Goal: Transaction & Acquisition: Book appointment/travel/reservation

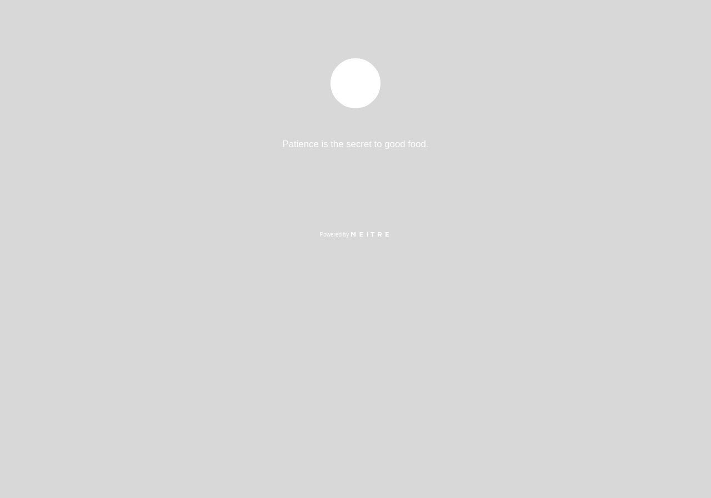
select select "es"
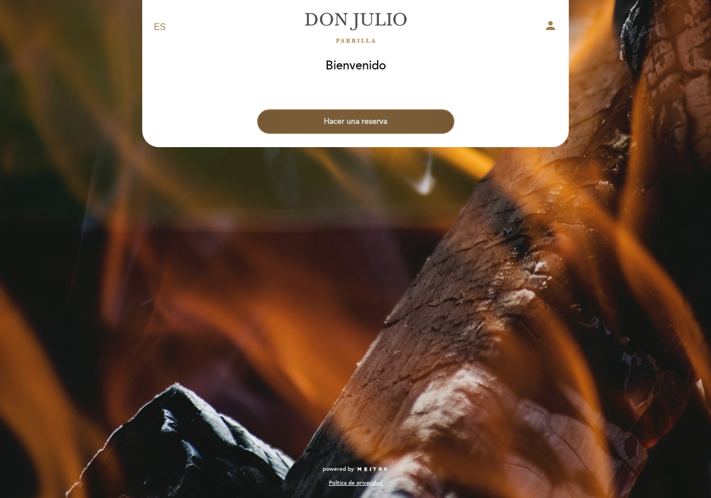
click at [394, 128] on button "Hacer una reserva" at bounding box center [355, 121] width 197 height 24
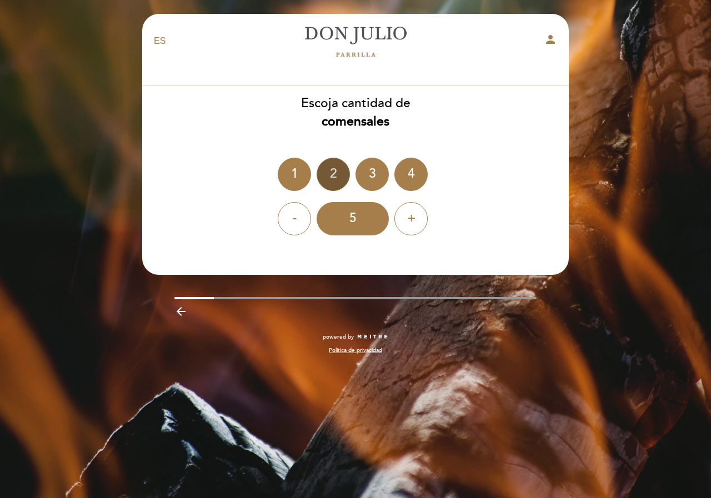
click at [328, 177] on div "2" at bounding box center [333, 174] width 33 height 33
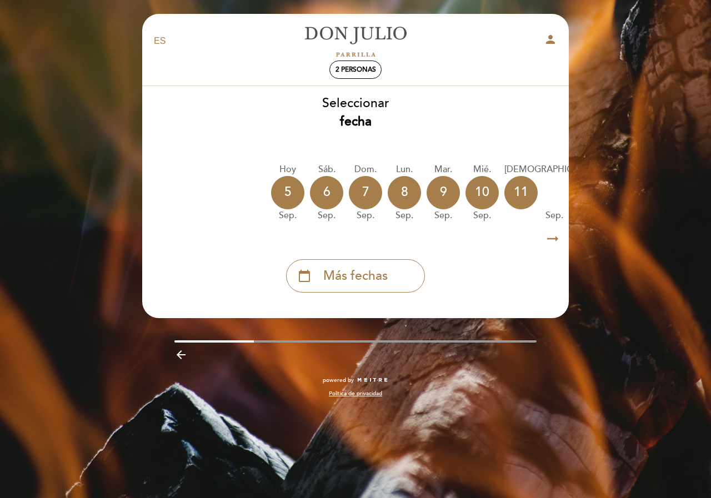
click at [559, 241] on icon "arrow_right_alt" at bounding box center [553, 239] width 17 height 24
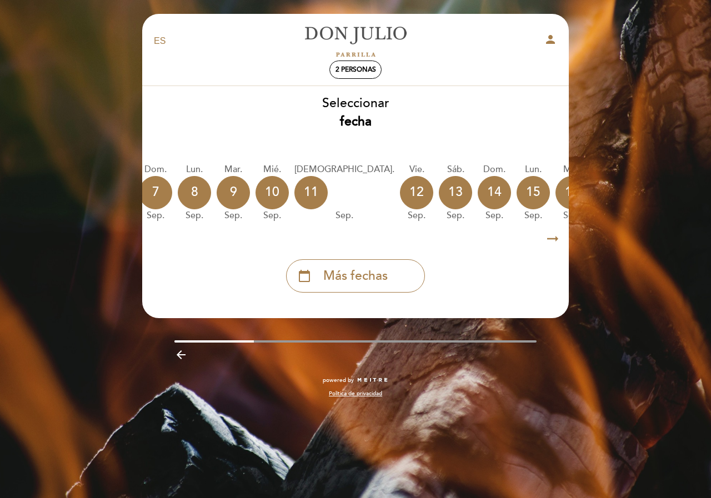
scroll to position [0, 1]
click at [559, 241] on icon "arrow_right_alt" at bounding box center [552, 239] width 17 height 24
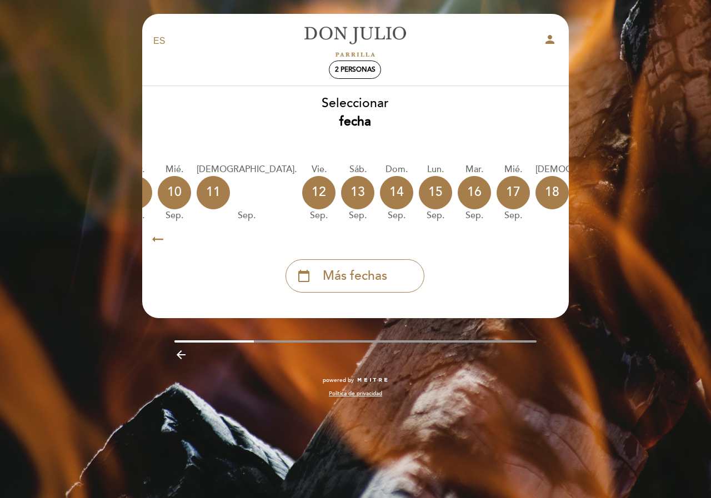
click at [559, 241] on icon "arrow_right_alt" at bounding box center [552, 239] width 17 height 24
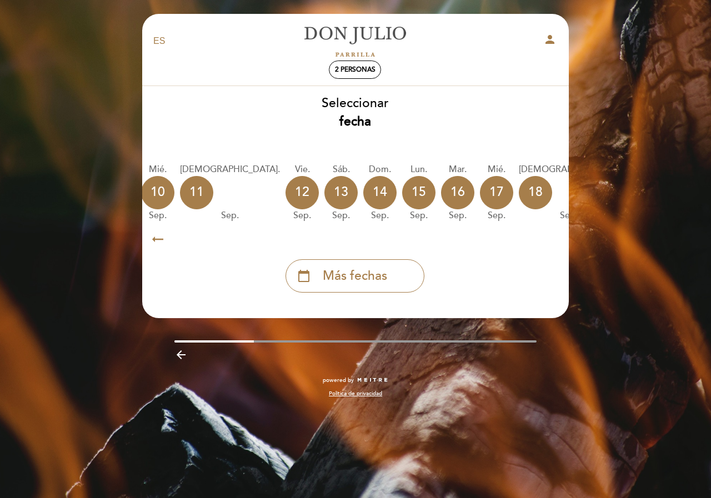
click at [559, 241] on icon "arrow_right_alt" at bounding box center [552, 239] width 17 height 24
click at [313, 274] on div "calendar_today Más fechas" at bounding box center [355, 275] width 139 height 33
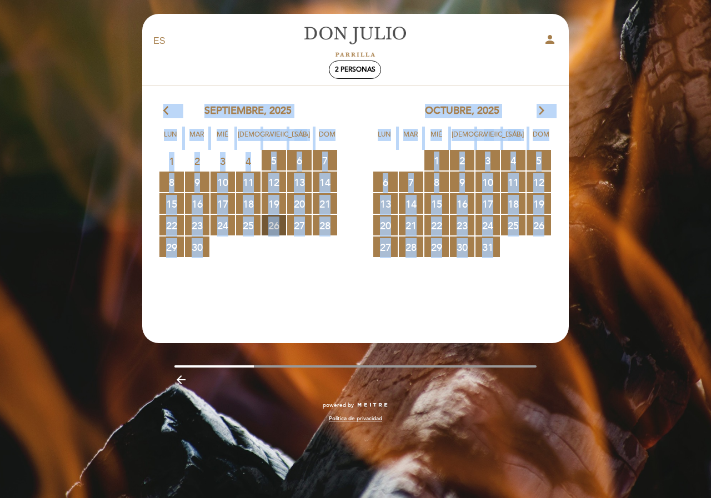
click at [281, 229] on span "26 RESERVAS DISPONIBLES" at bounding box center [274, 225] width 24 height 21
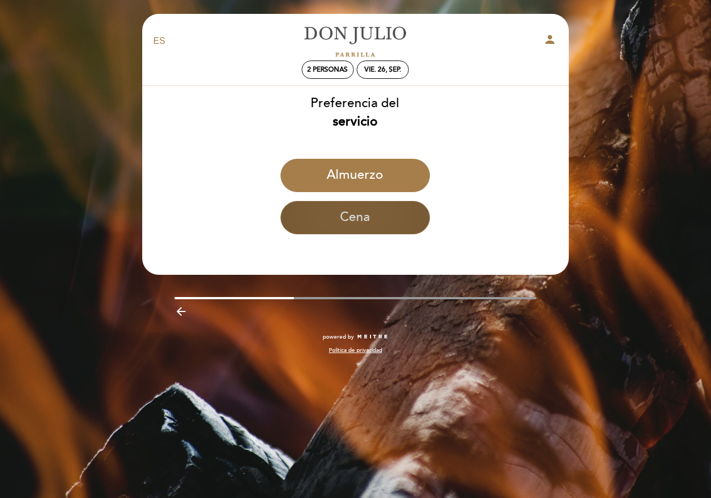
click at [354, 218] on button "Cena" at bounding box center [355, 217] width 149 height 33
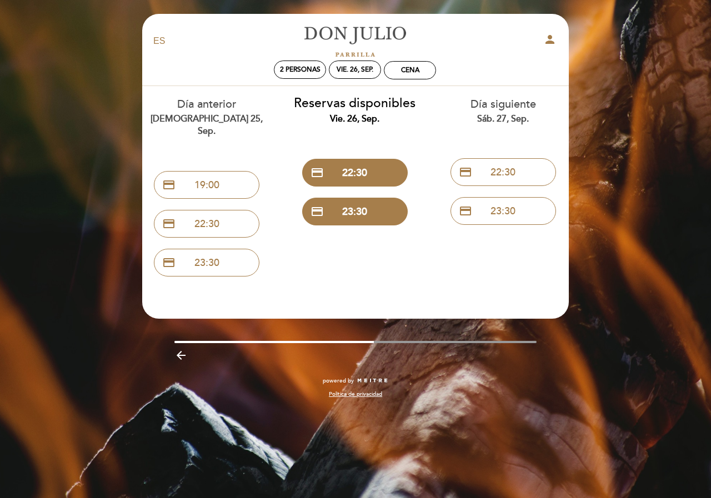
click at [182, 349] on icon "arrow_backward" at bounding box center [180, 355] width 13 height 13
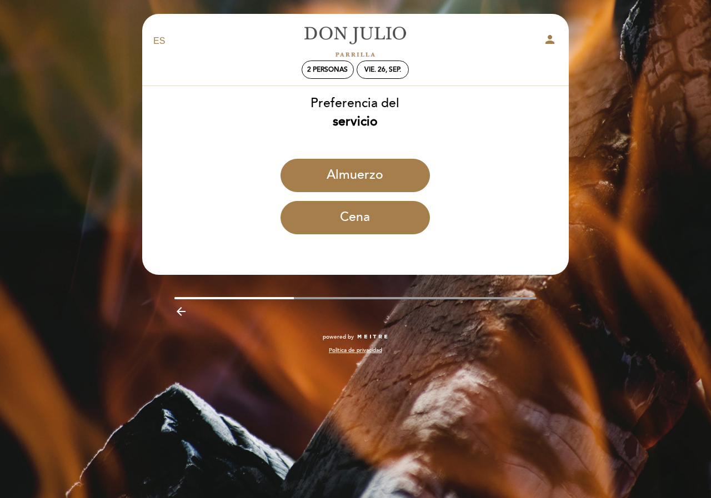
click at [181, 307] on icon "arrow_backward" at bounding box center [180, 311] width 13 height 13
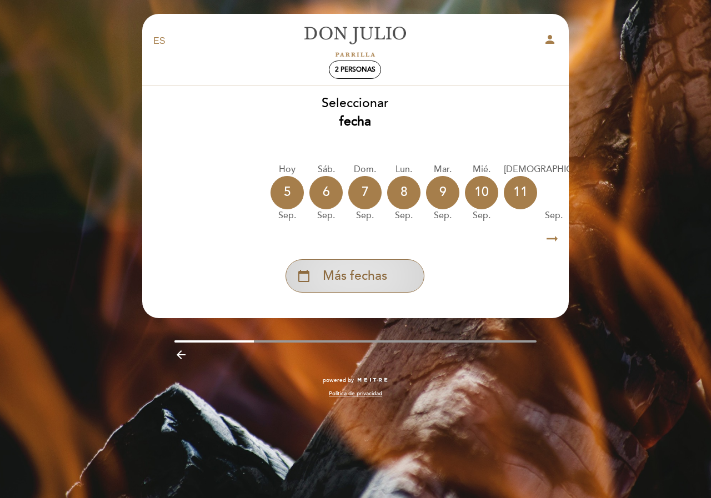
click at [339, 273] on span "Más fechas" at bounding box center [355, 276] width 64 height 18
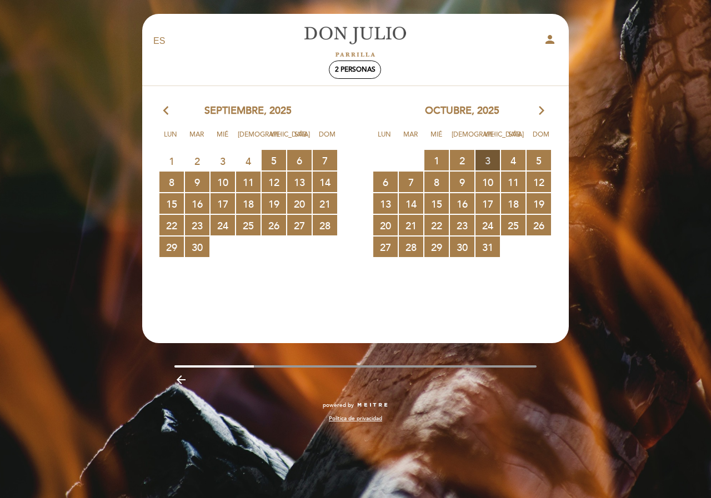
click at [494, 160] on span "3 RESERVAS DISPONIBLES" at bounding box center [488, 160] width 24 height 21
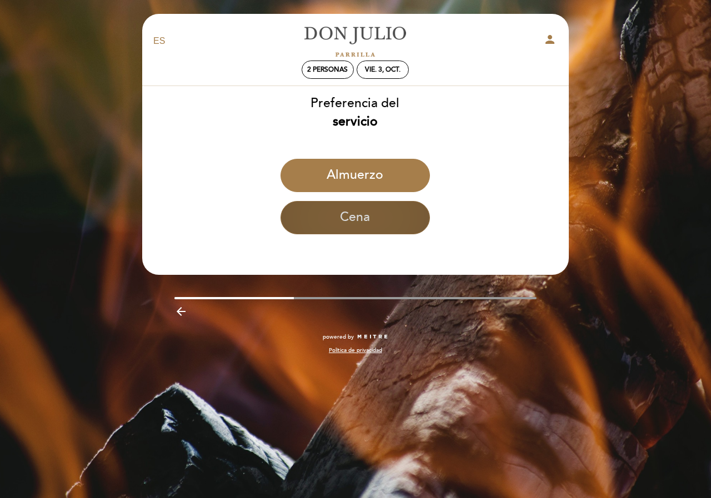
click at [355, 214] on button "Cena" at bounding box center [355, 217] width 149 height 33
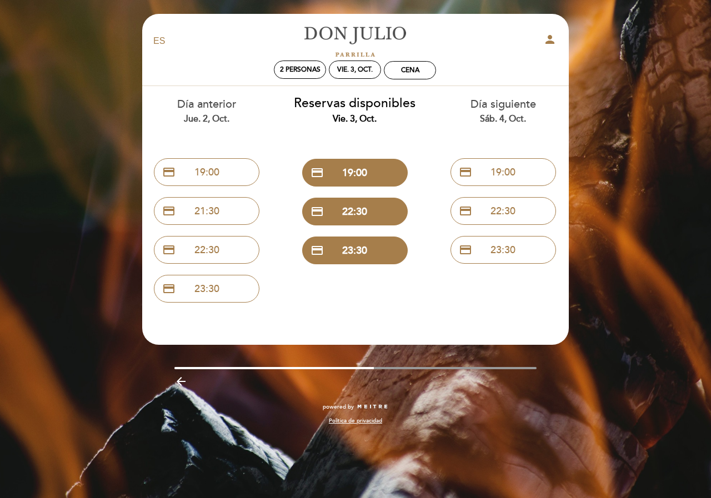
click at [182, 385] on icon "arrow_backward" at bounding box center [180, 381] width 13 height 13
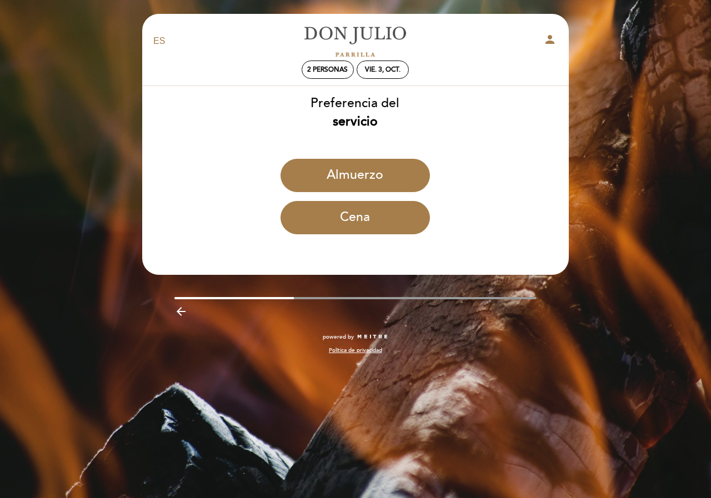
click at [183, 314] on icon "arrow_backward" at bounding box center [180, 311] width 13 height 13
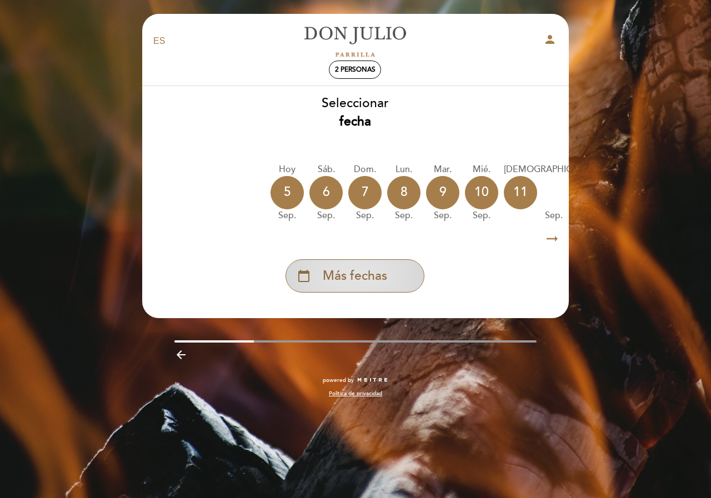
click at [381, 282] on span "Más fechas" at bounding box center [355, 276] width 64 height 18
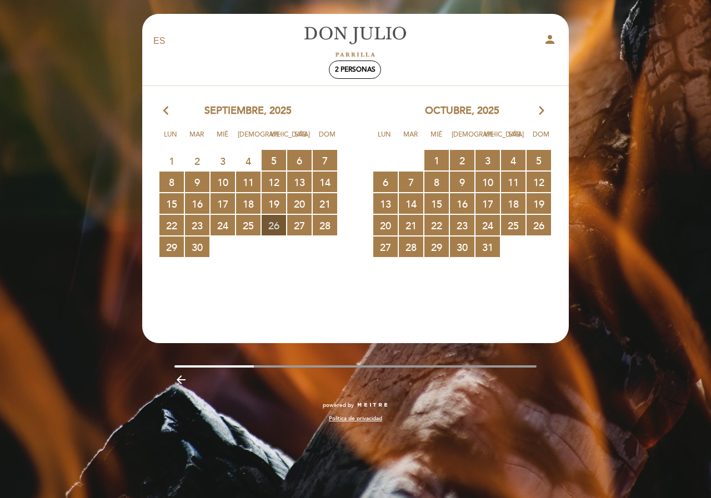
click at [278, 228] on span "26 RESERVAS DISPONIBLES" at bounding box center [274, 225] width 24 height 21
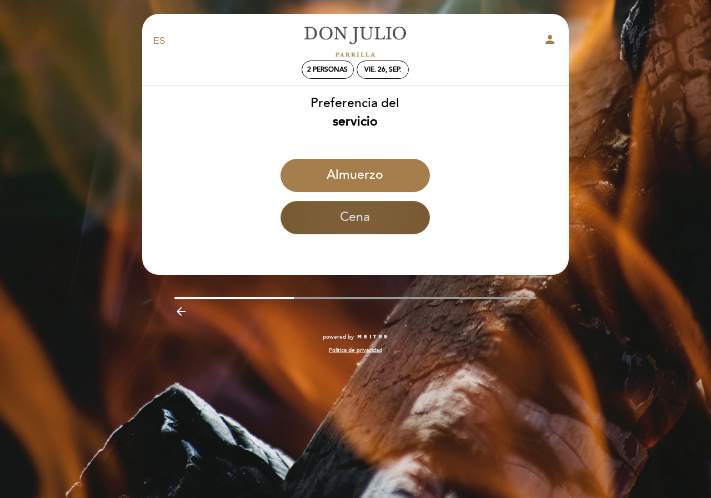
click at [348, 225] on button "Cena" at bounding box center [355, 217] width 149 height 33
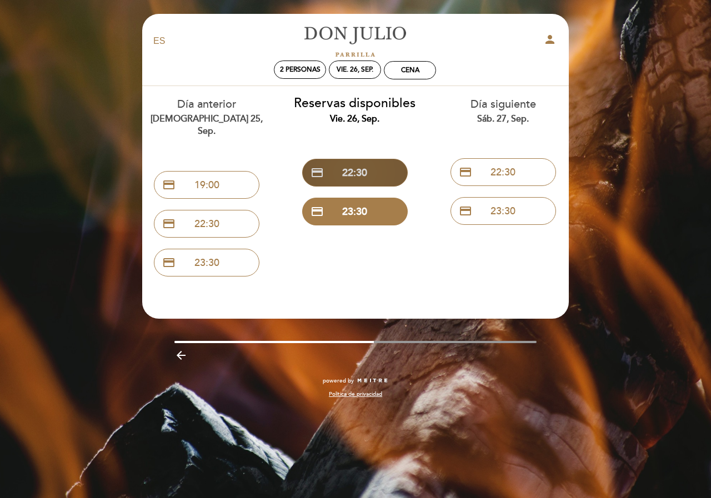
click at [368, 167] on button "credit_card 22:30" at bounding box center [355, 173] width 106 height 28
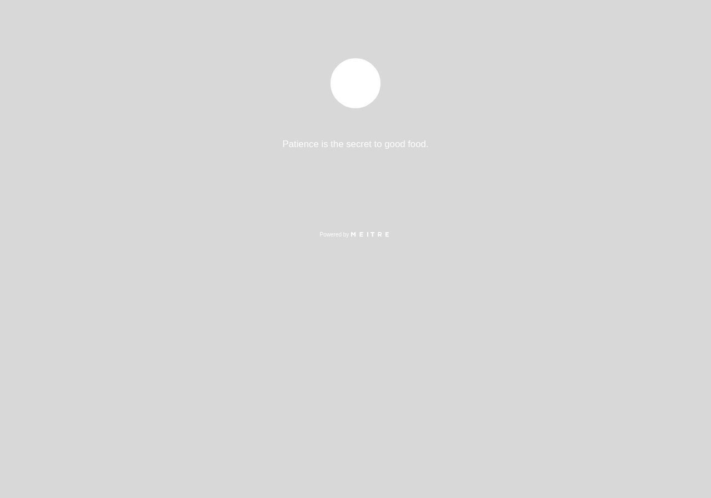
select select "es"
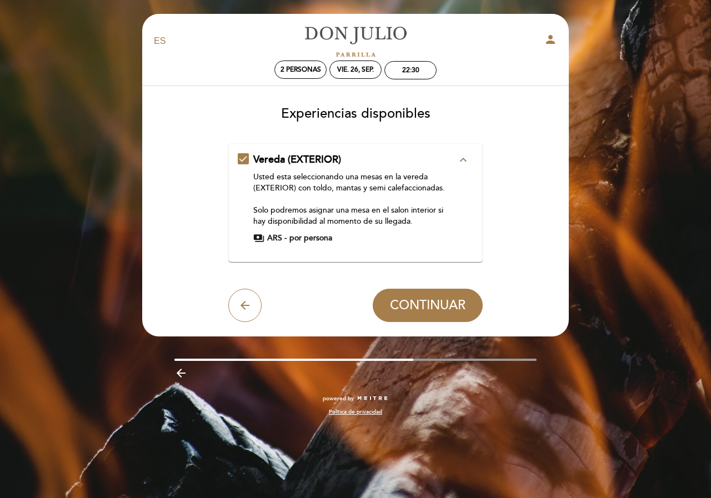
click at [461, 158] on icon "expand_less" at bounding box center [463, 159] width 13 height 13
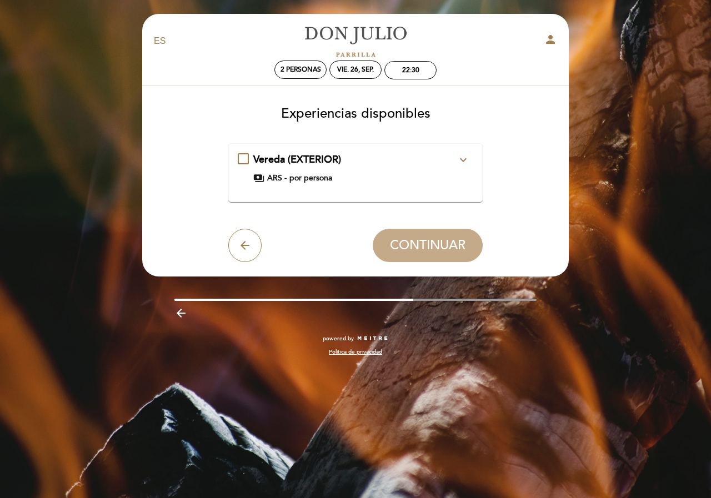
click at [467, 162] on icon "expand_more" at bounding box center [463, 159] width 13 height 13
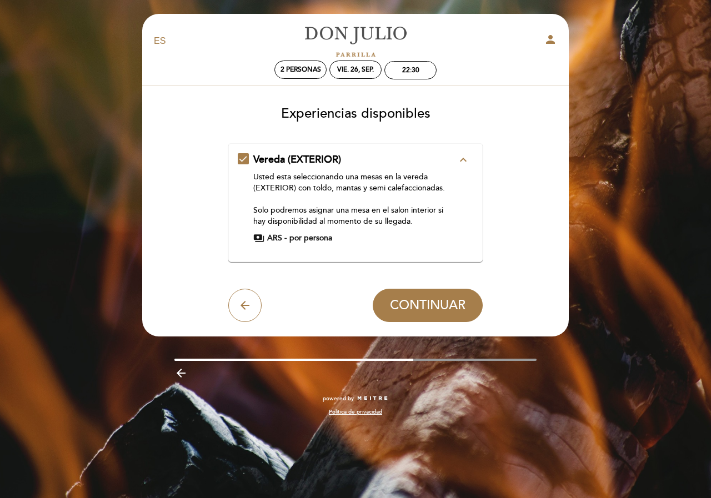
click at [298, 239] on span "por persona" at bounding box center [310, 238] width 43 height 11
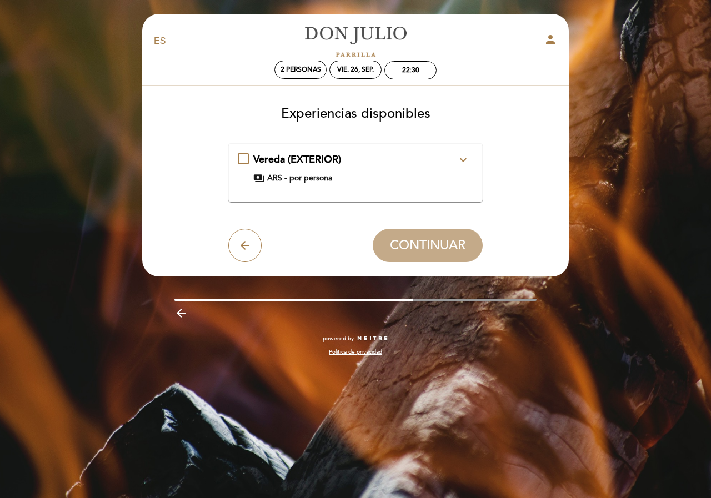
click at [319, 169] on div "Vereda (EXTERIOR) expand_more Usted esta seleccionando una mesas en la vereda (…" at bounding box center [356, 168] width 236 height 31
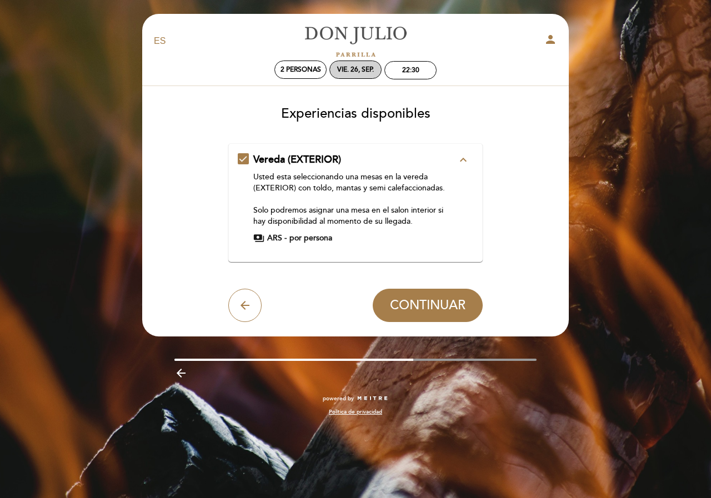
click at [356, 71] on div "vie. 26, sep." at bounding box center [355, 70] width 37 height 8
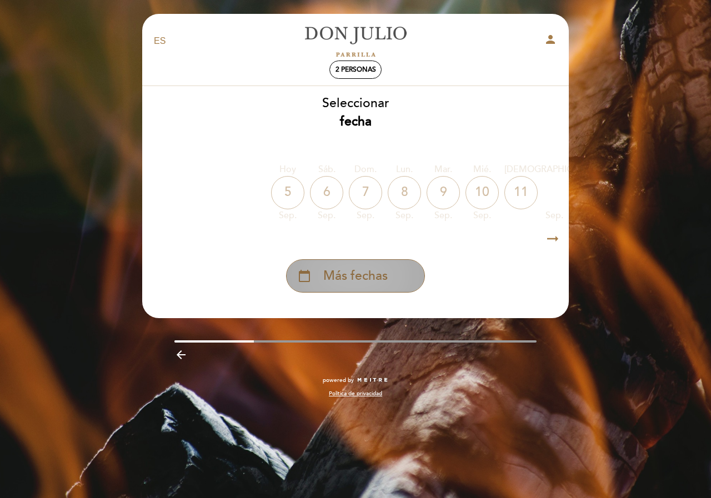
click at [338, 287] on div "calendar_today Más fechas" at bounding box center [355, 275] width 139 height 33
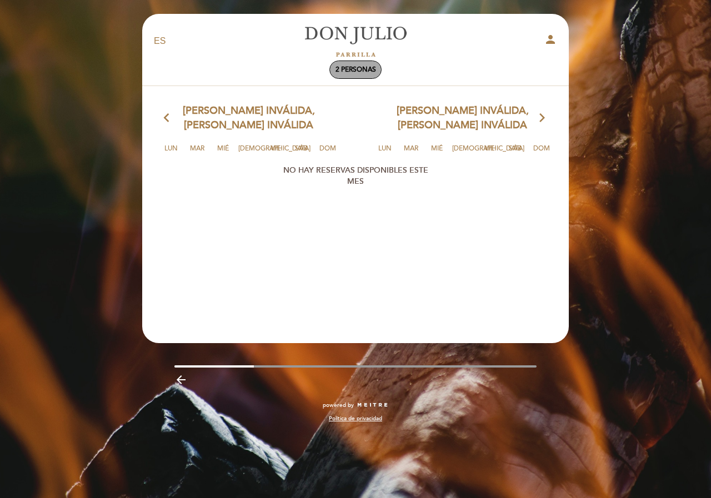
click at [364, 72] on span "2 personas" at bounding box center [356, 70] width 41 height 8
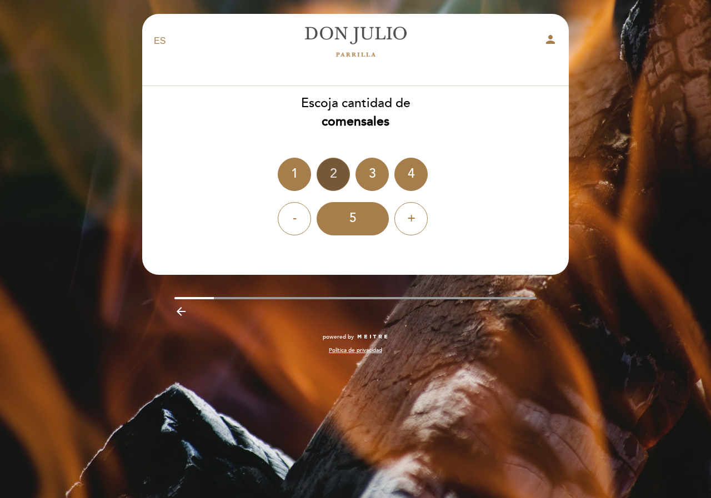
click at [332, 175] on div "2" at bounding box center [333, 174] width 33 height 33
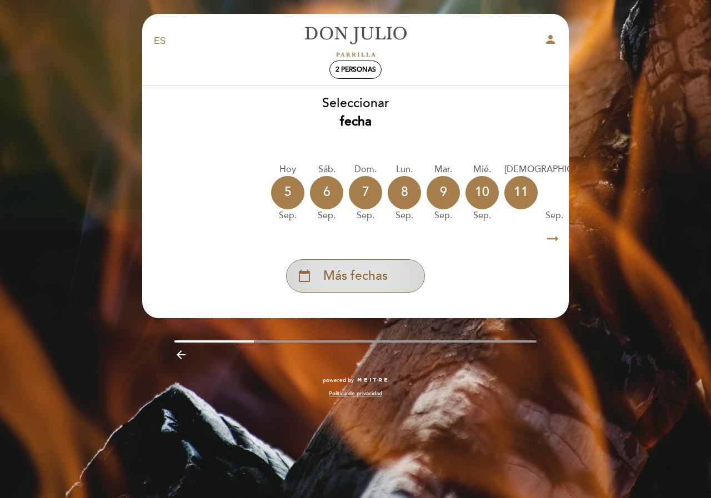
click at [335, 266] on div "calendar_today Más fechas" at bounding box center [355, 275] width 139 height 33
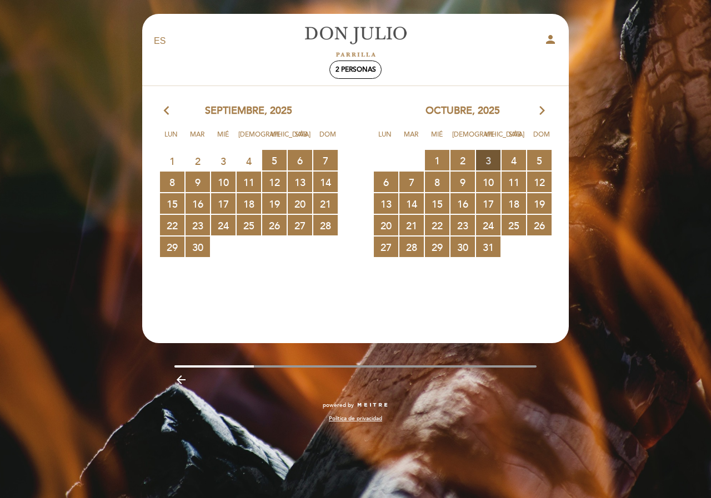
click at [495, 161] on span "3 RESERVAS DISPONIBLES" at bounding box center [488, 160] width 24 height 21
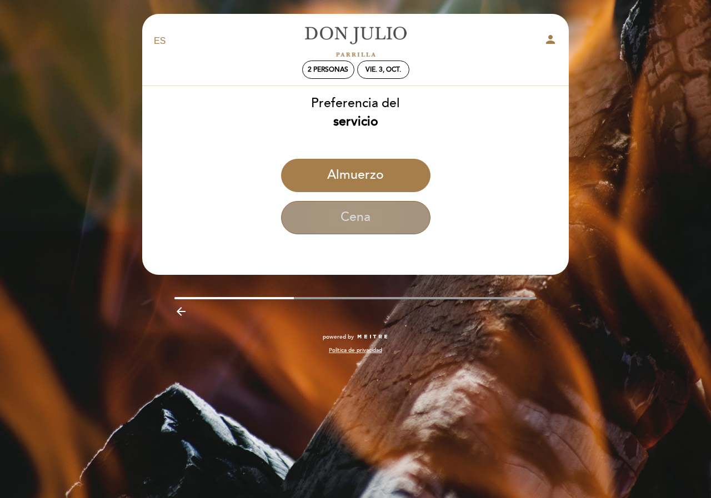
click at [348, 209] on button "Cena" at bounding box center [355, 217] width 149 height 33
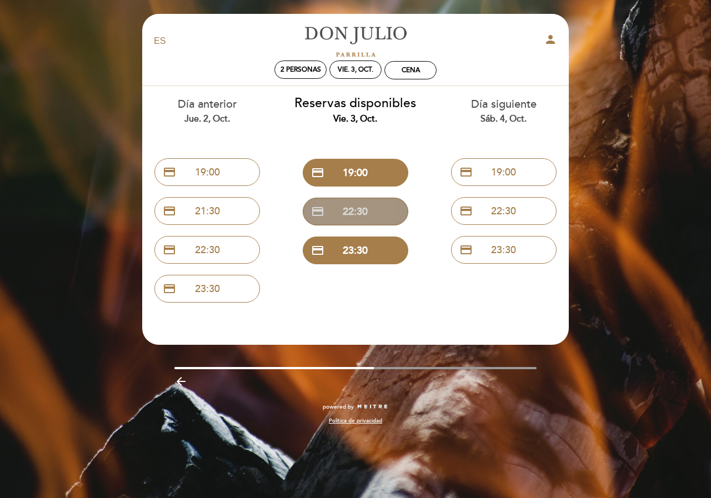
click at [383, 207] on button "credit_card 22:30" at bounding box center [356, 212] width 106 height 28
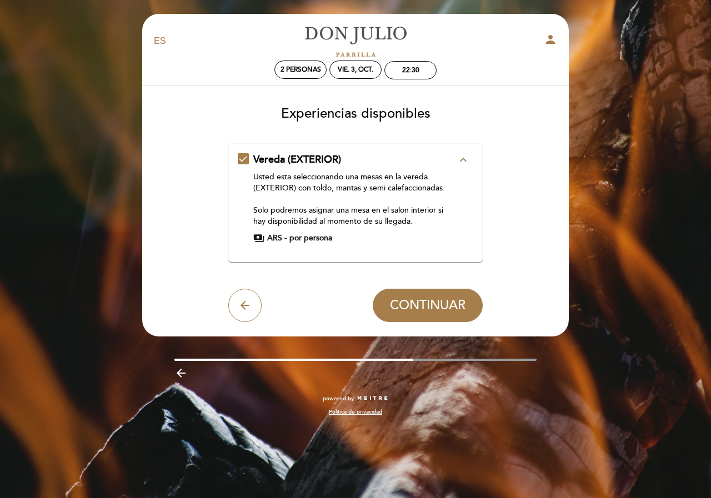
click at [467, 165] on icon "expand_less" at bounding box center [463, 159] width 13 height 13
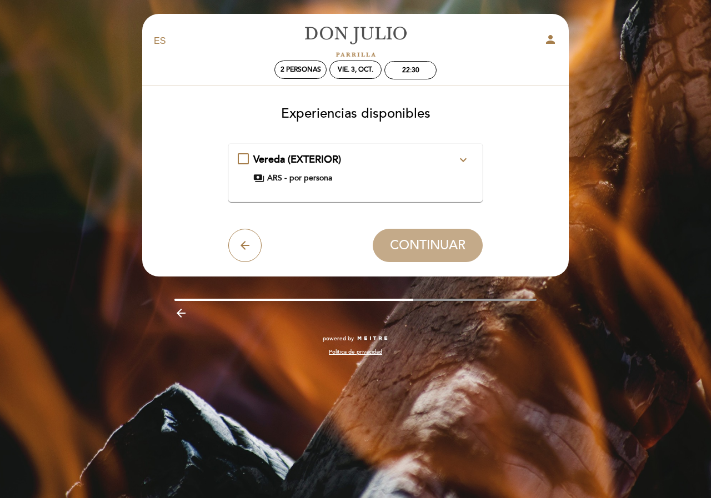
click at [469, 160] on icon "expand_more" at bounding box center [463, 159] width 13 height 13
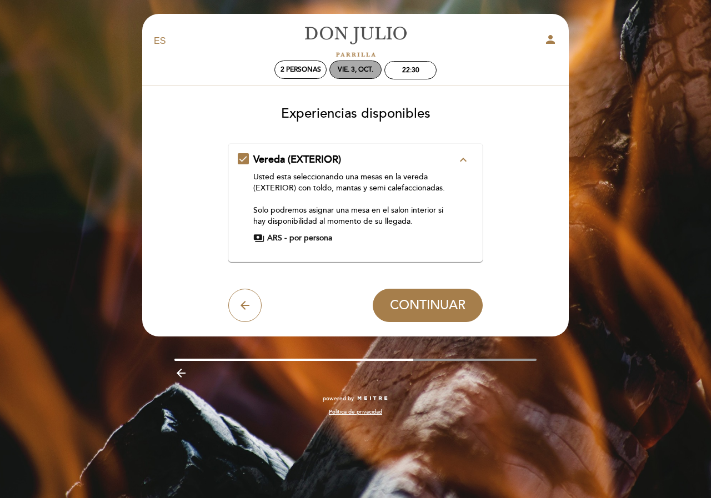
click at [366, 69] on div "vie. 3, oct." at bounding box center [356, 70] width 36 height 8
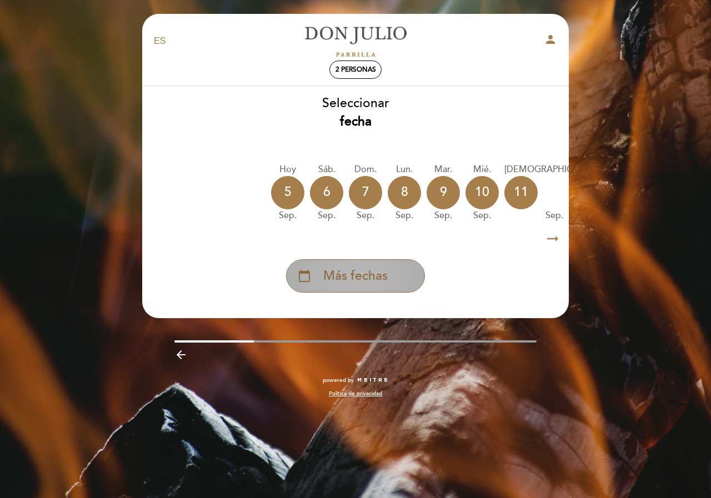
click at [396, 264] on div "calendar_today Más fechas" at bounding box center [355, 275] width 139 height 33
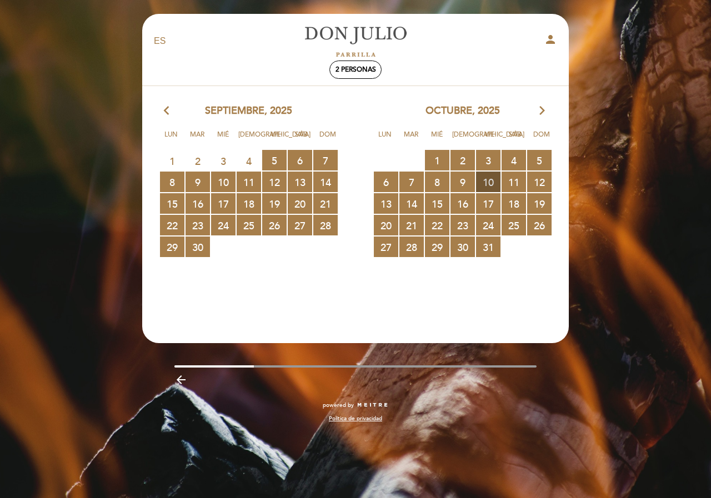
click at [491, 186] on span "10 RESERVAS DISPONIBLES" at bounding box center [488, 182] width 24 height 21
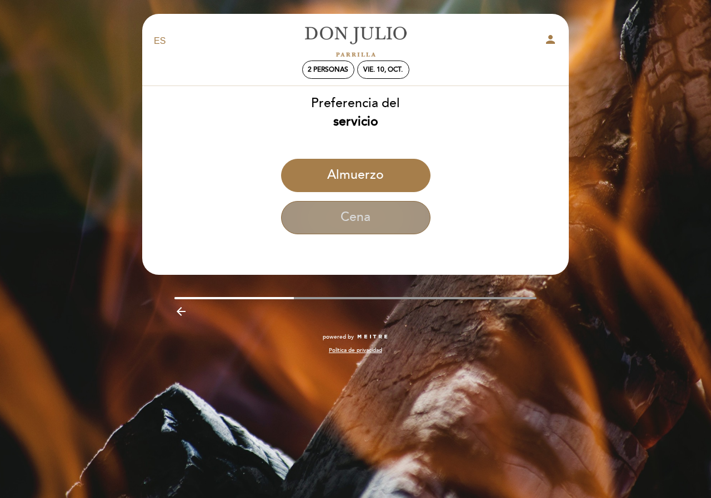
click at [328, 209] on button "Cena" at bounding box center [355, 217] width 149 height 33
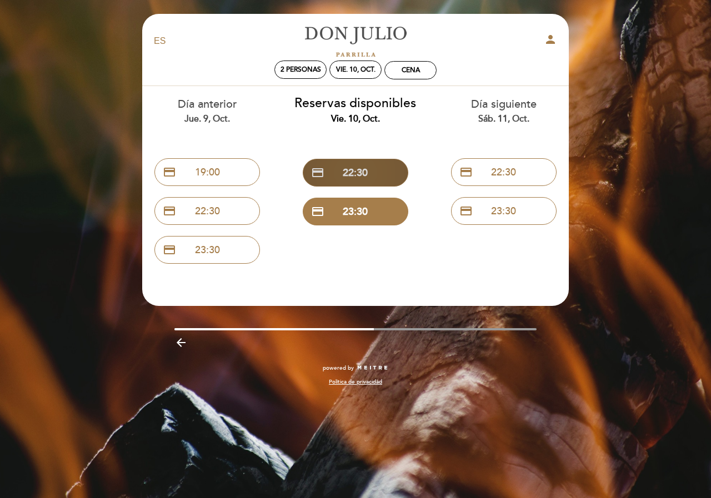
click at [344, 168] on button "credit_card 22:30" at bounding box center [356, 173] width 106 height 28
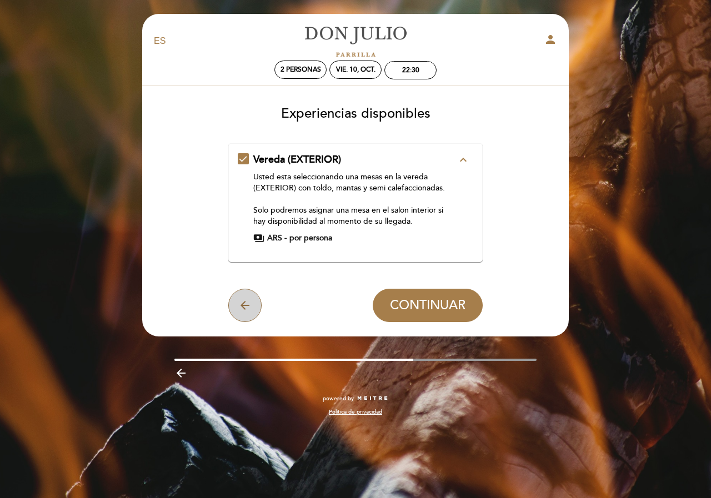
click at [248, 312] on icon "arrow_back" at bounding box center [244, 305] width 13 height 13
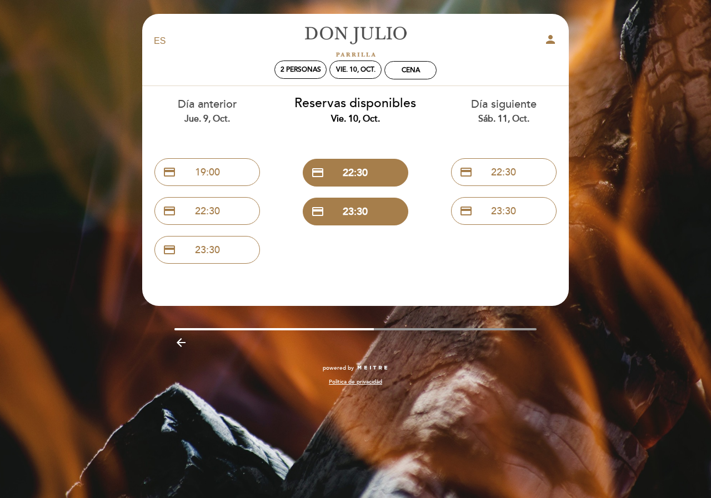
click at [181, 348] on icon "arrow_backward" at bounding box center [180, 342] width 13 height 13
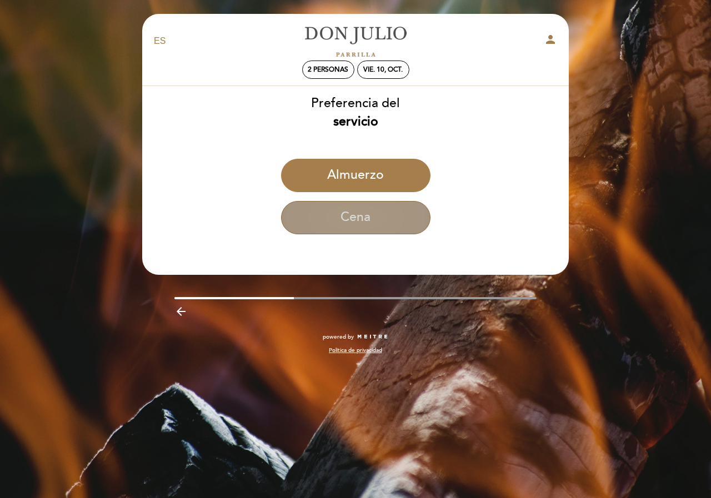
click at [382, 218] on button "Cena" at bounding box center [355, 217] width 149 height 33
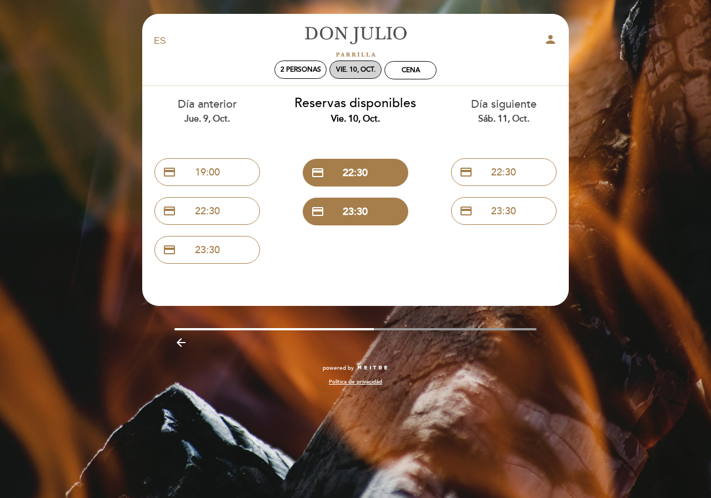
click at [368, 71] on div "vie. 10, oct." at bounding box center [355, 70] width 39 height 8
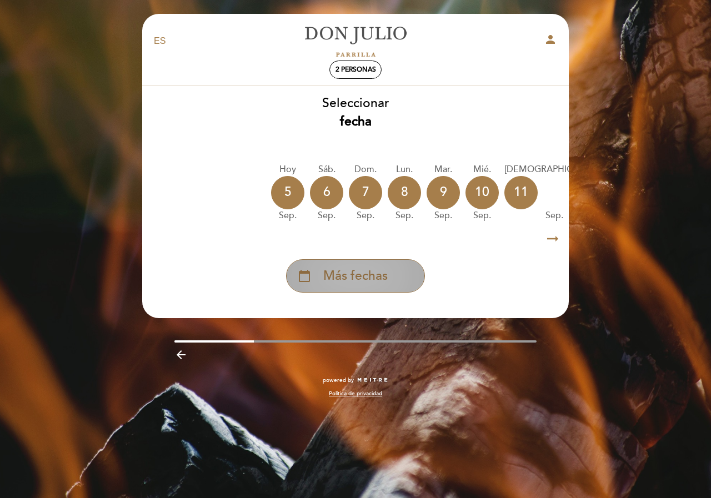
click at [384, 289] on div "calendar_today Más fechas" at bounding box center [355, 275] width 139 height 33
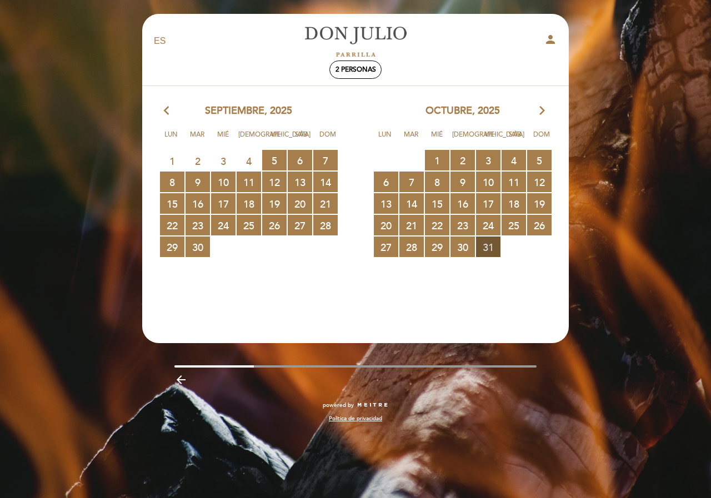
click at [496, 251] on span "31 RESERVAS DISPONIBLES" at bounding box center [488, 247] width 24 height 21
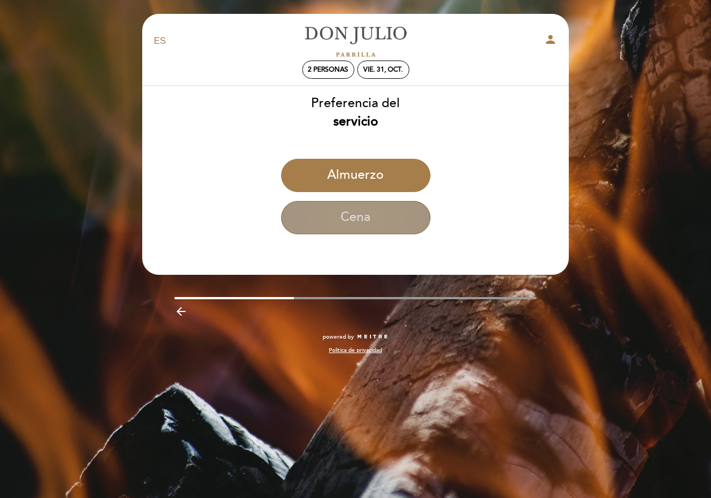
click at [368, 216] on button "Cena" at bounding box center [355, 217] width 149 height 33
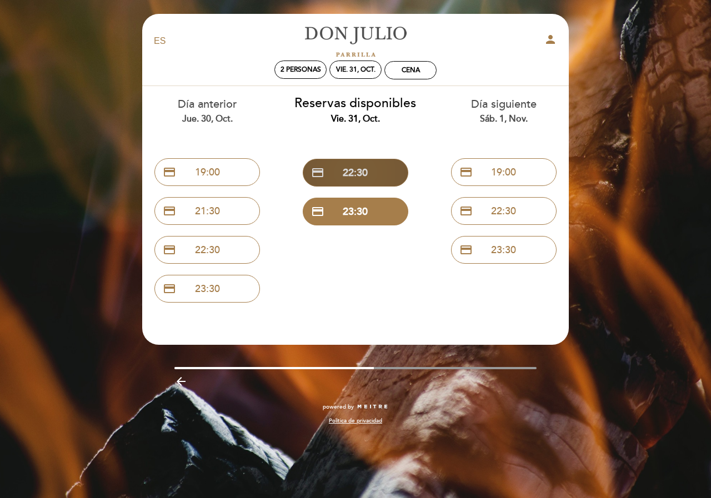
click at [381, 171] on button "credit_card 22:30" at bounding box center [356, 173] width 106 height 28
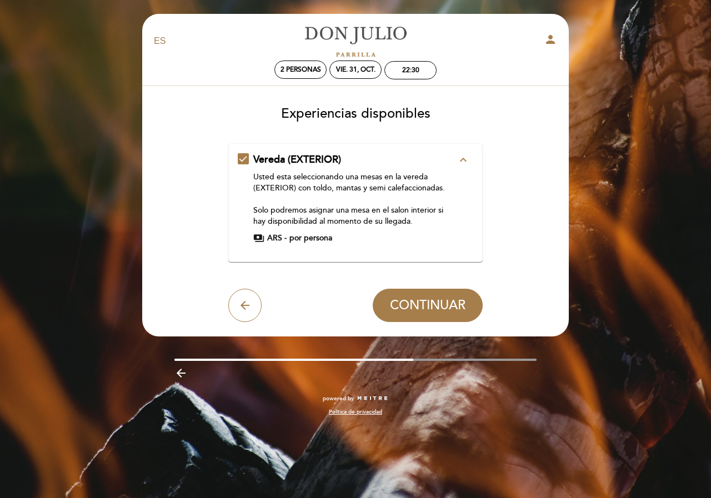
click at [249, 156] on div "Vereda (EXTERIOR) expand_less Usted esta seleccionando una mesas en la vereda (…" at bounding box center [356, 198] width 236 height 91
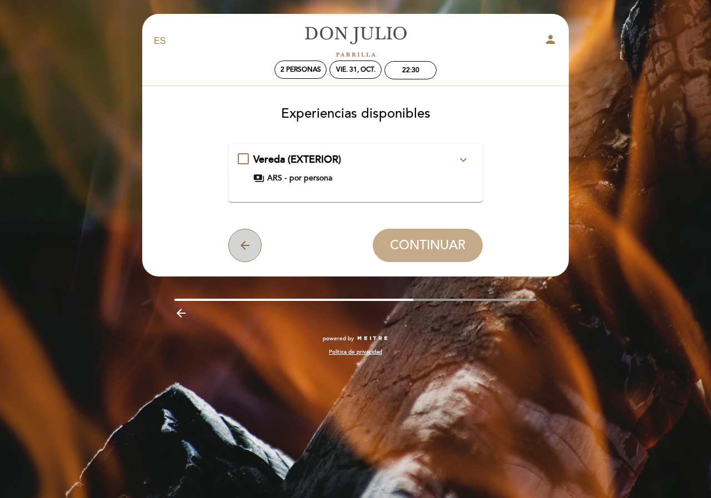
click at [247, 231] on button "arrow_back" at bounding box center [244, 245] width 33 height 33
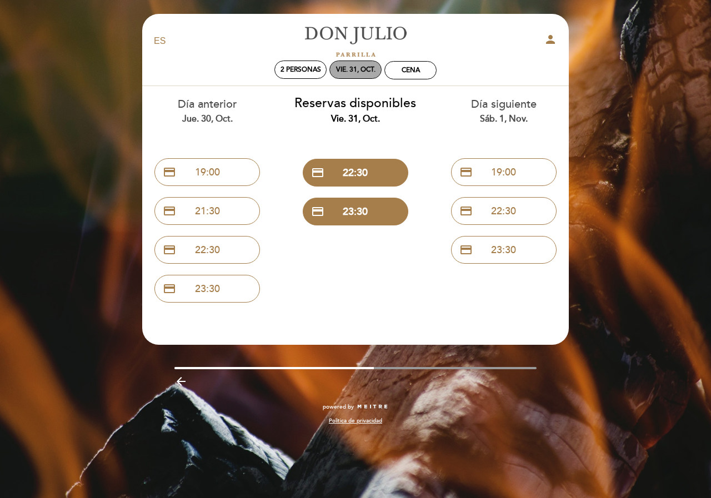
click at [353, 72] on div "vie. 31, oct." at bounding box center [355, 70] width 39 height 8
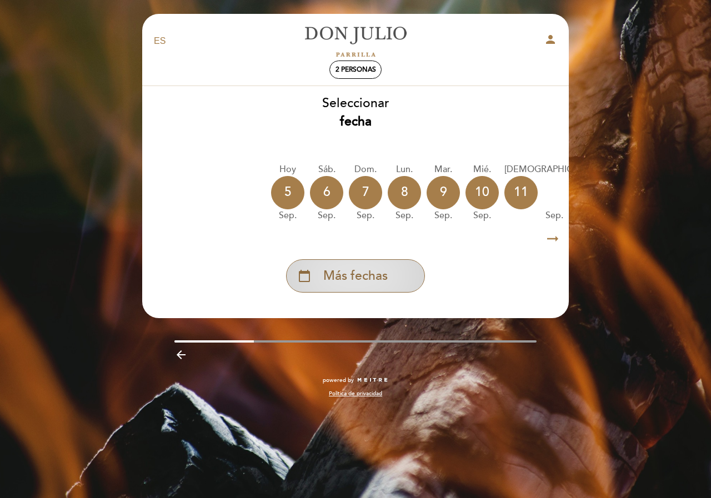
click at [371, 277] on span "Más fechas" at bounding box center [355, 276] width 64 height 18
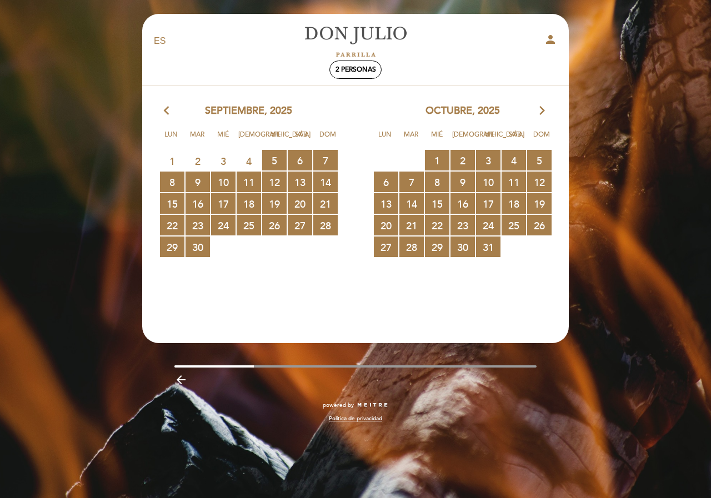
click at [539, 111] on div "octubre, 2025 arrow_forward_ios" at bounding box center [463, 111] width 214 height 14
click at [539, 111] on icon "arrow_forward_ios" at bounding box center [542, 111] width 10 height 14
click at [543, 111] on icon "arrow_forward_ios" at bounding box center [542, 111] width 10 height 14
click at [164, 111] on div "arrow_back_ios septiembre, 2025 arrow_forward_ios" at bounding box center [249, 111] width 214 height 14
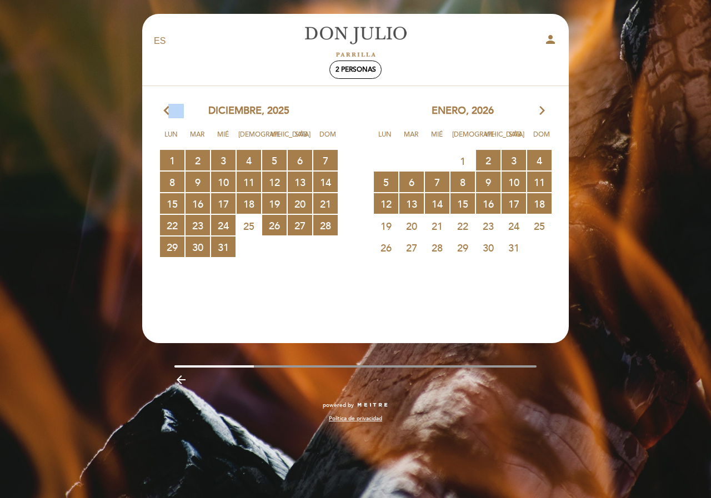
click at [167, 113] on icon "arrow_back_ios" at bounding box center [169, 111] width 10 height 14
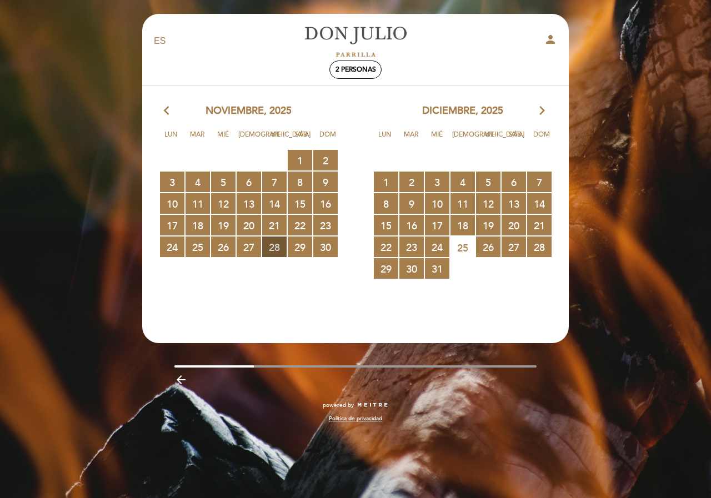
click at [278, 247] on span "28 RESERVAS DISPONIBLES" at bounding box center [274, 247] width 24 height 21
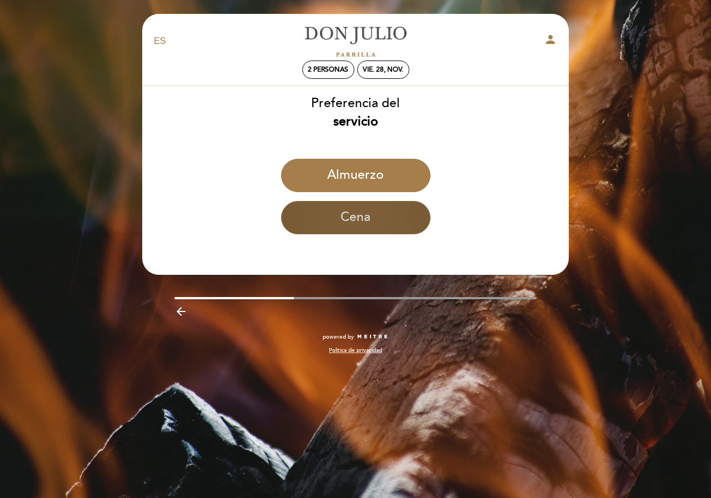
click at [365, 209] on button "Cena" at bounding box center [355, 217] width 149 height 33
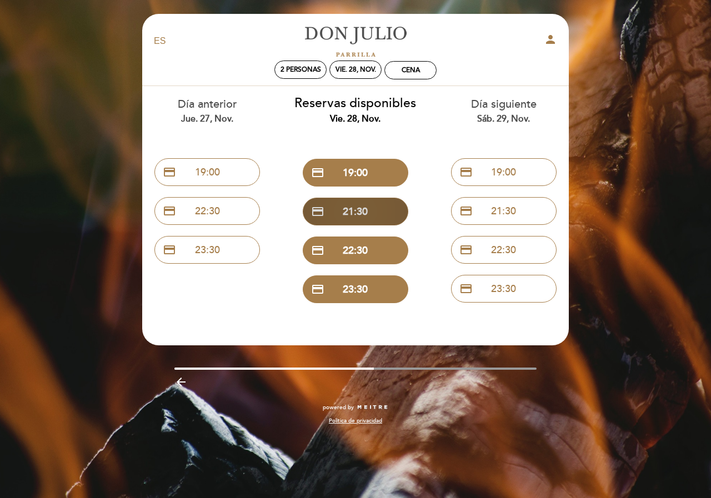
click at [372, 211] on button "credit_card 21:30" at bounding box center [356, 212] width 106 height 28
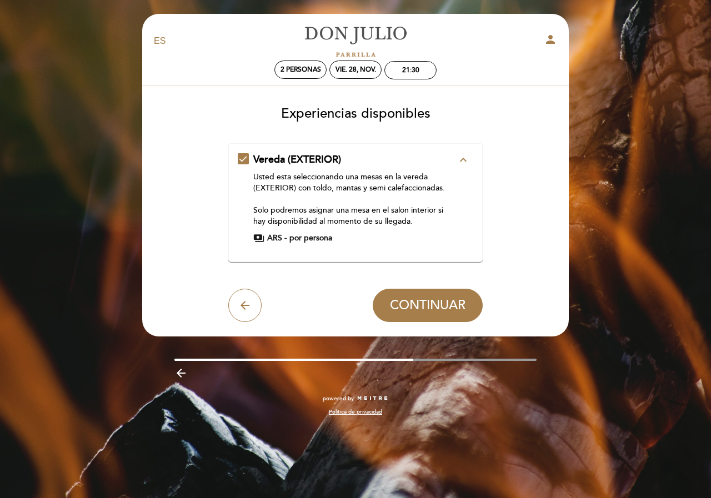
click at [464, 161] on icon "expand_less" at bounding box center [463, 159] width 13 height 13
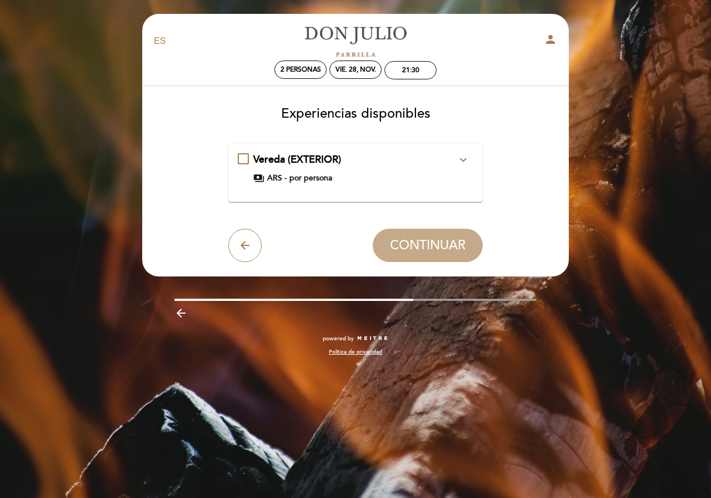
click at [464, 161] on icon "expand_more" at bounding box center [463, 159] width 13 height 13
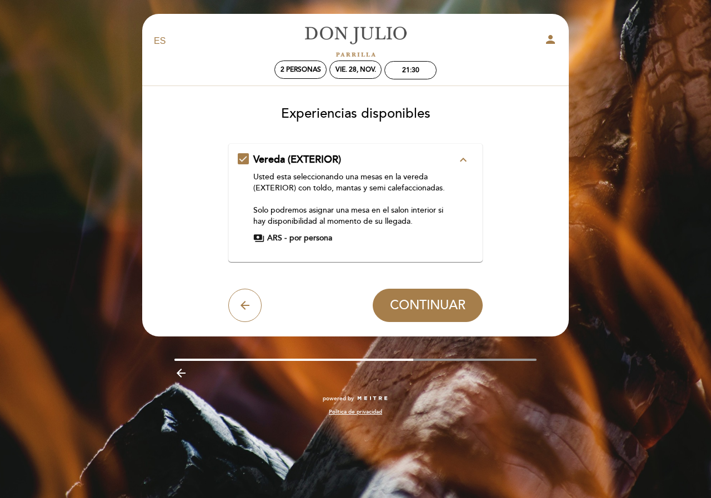
click at [308, 238] on span "por persona" at bounding box center [310, 238] width 43 height 11
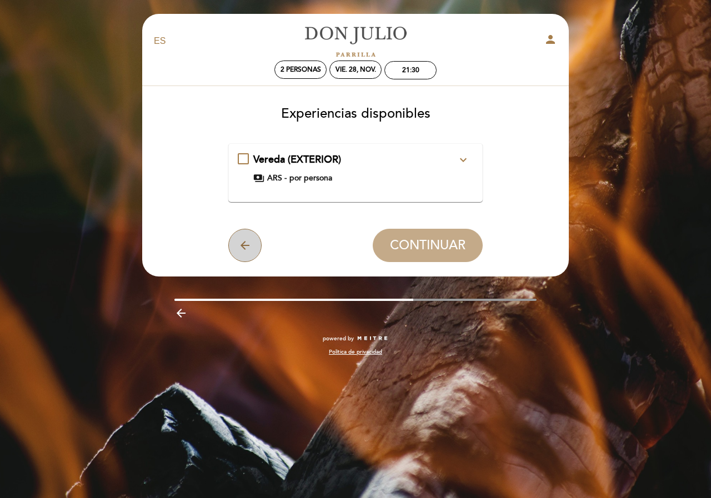
click at [253, 245] on button "arrow_back" at bounding box center [244, 245] width 33 height 33
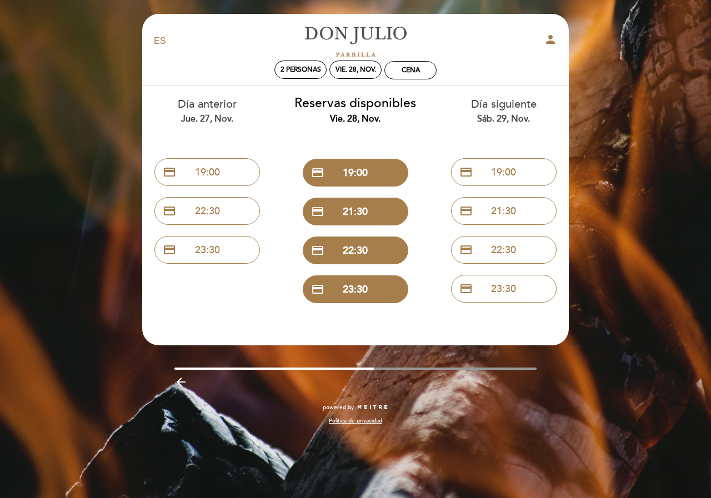
click at [179, 379] on icon "arrow_backward" at bounding box center [180, 382] width 13 height 13
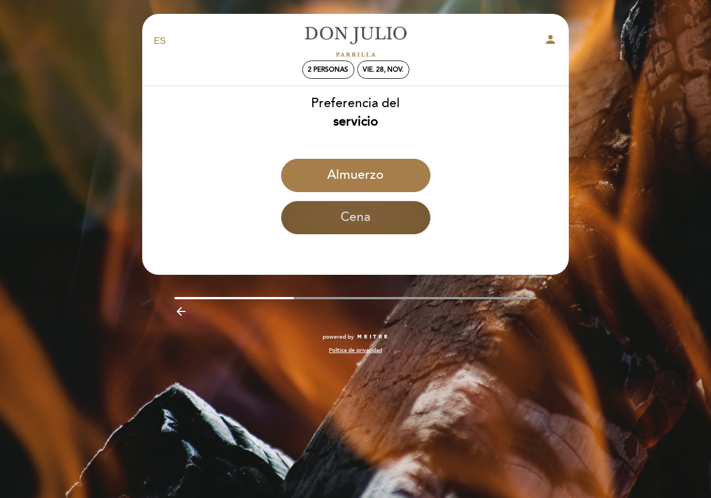
click at [357, 222] on button "Cena" at bounding box center [355, 217] width 149 height 33
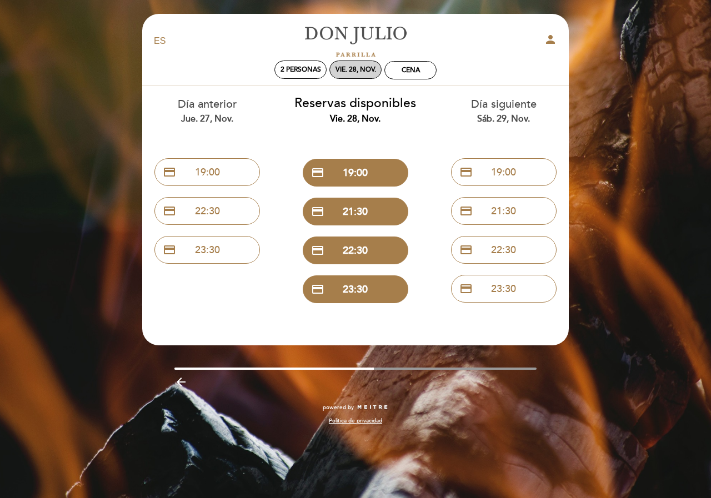
click at [368, 67] on div "vie. 28, nov." at bounding box center [356, 70] width 41 height 8
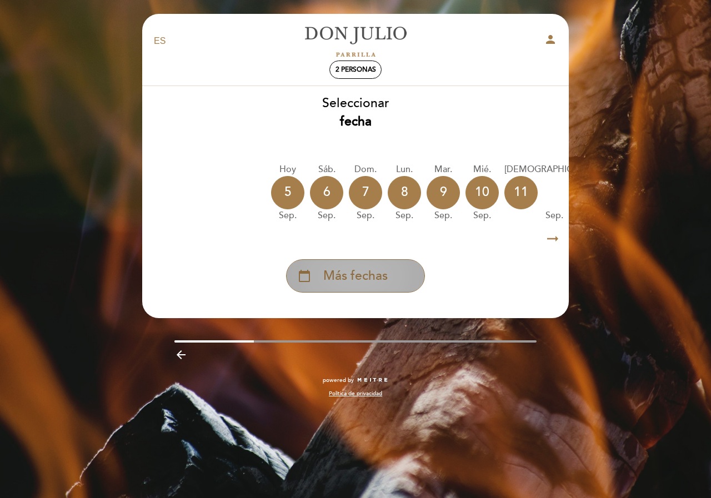
click at [381, 269] on span "Más fechas" at bounding box center [355, 276] width 64 height 18
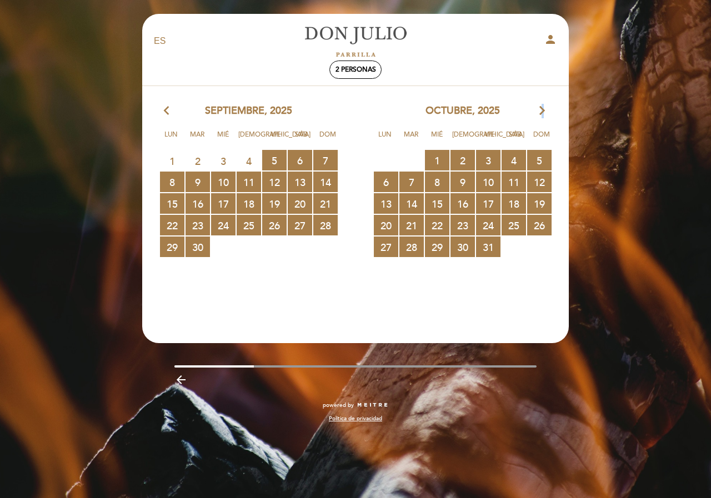
click at [541, 111] on icon "arrow_forward_ios" at bounding box center [542, 111] width 10 height 14
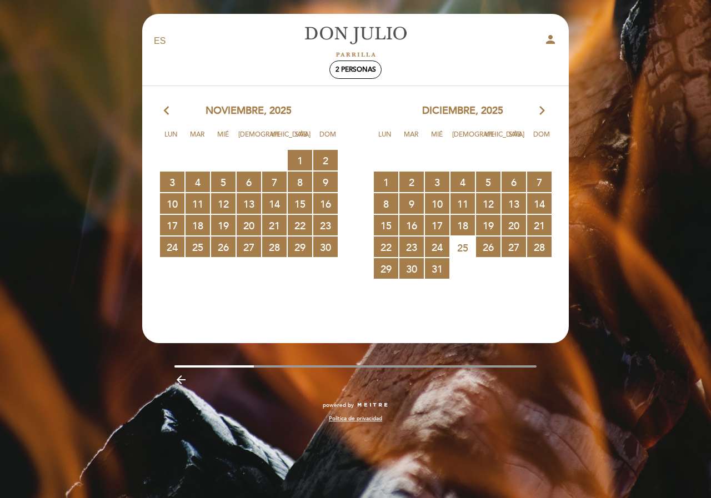
click at [539, 116] on icon "arrow_forward_ios" at bounding box center [542, 111] width 10 height 14
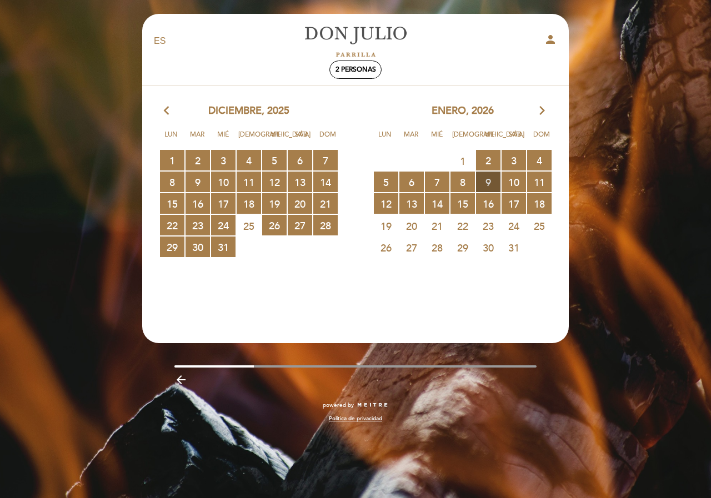
click at [487, 189] on span "9 RESERVAS DISPONIBLES" at bounding box center [488, 182] width 24 height 21
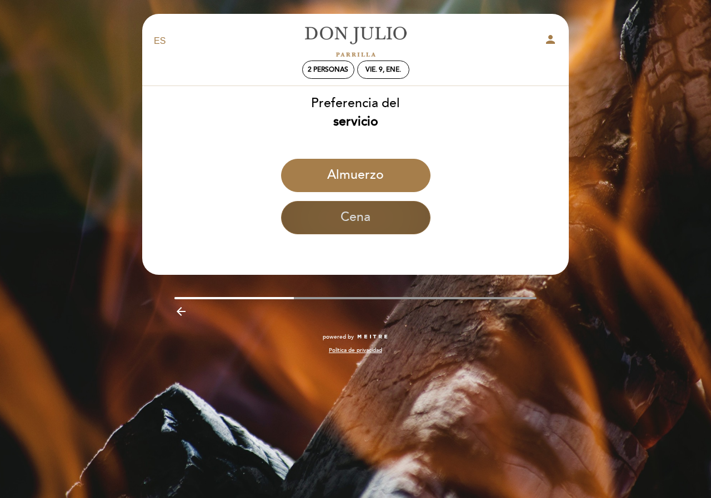
click at [366, 217] on button "Cena" at bounding box center [355, 217] width 149 height 33
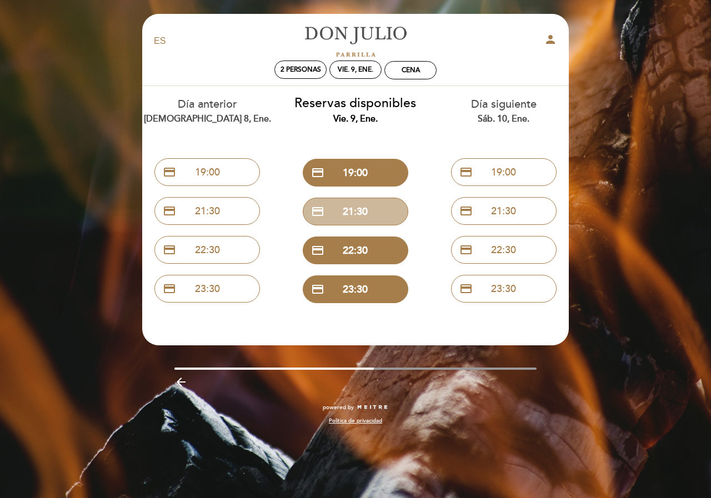
click at [366, 217] on button "credit_card 21:30" at bounding box center [356, 212] width 106 height 28
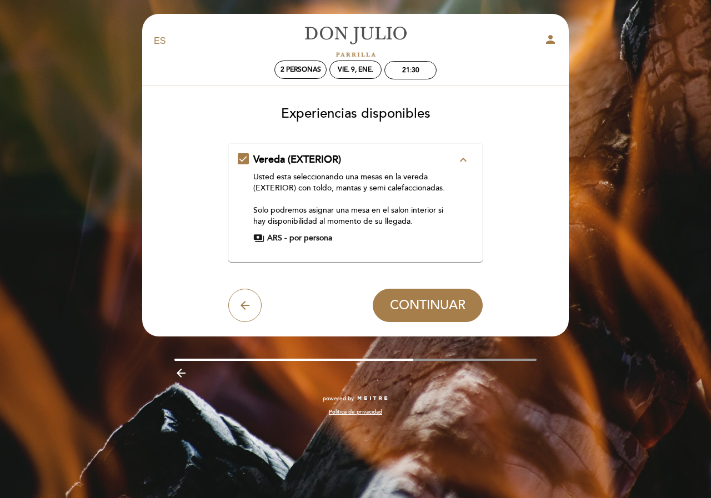
click at [273, 244] on span "ARS -" at bounding box center [276, 238] width 19 height 11
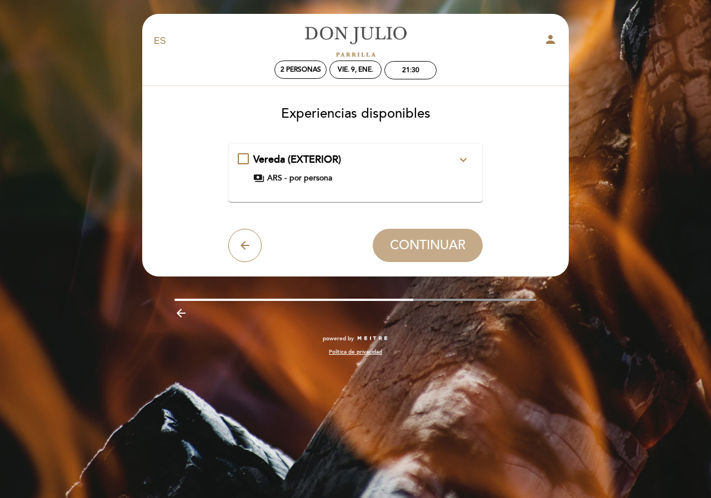
click at [288, 179] on div "payments ARS - por persona" at bounding box center [355, 178] width 204 height 11
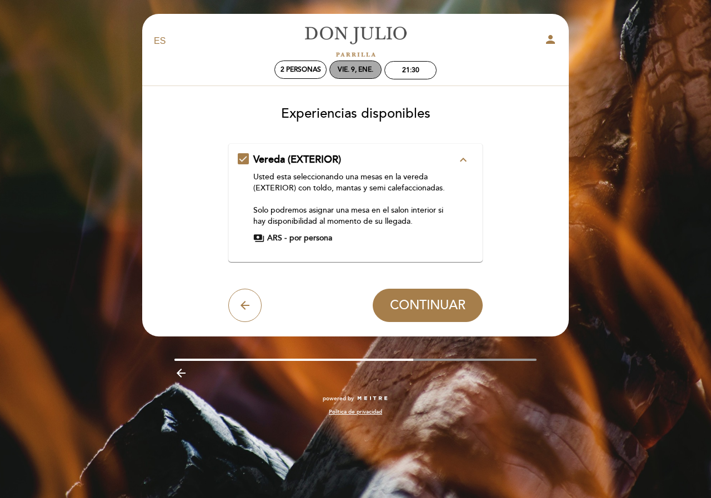
click at [355, 76] on div "vie. 9, ene." at bounding box center [355, 70] width 52 height 18
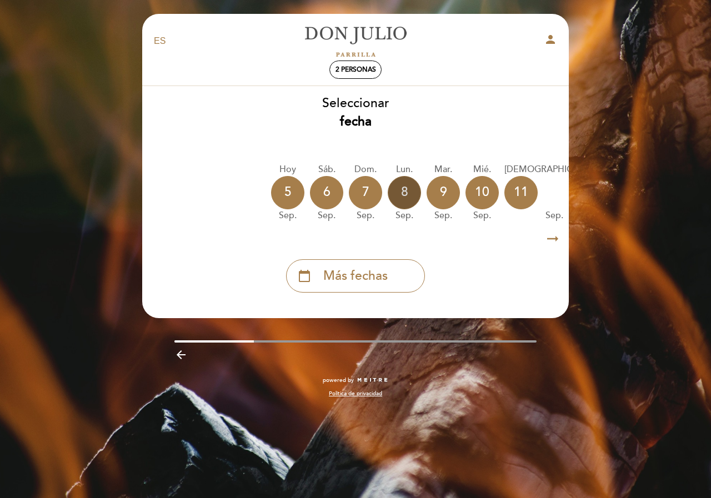
click at [403, 194] on div "8" at bounding box center [404, 192] width 33 height 33
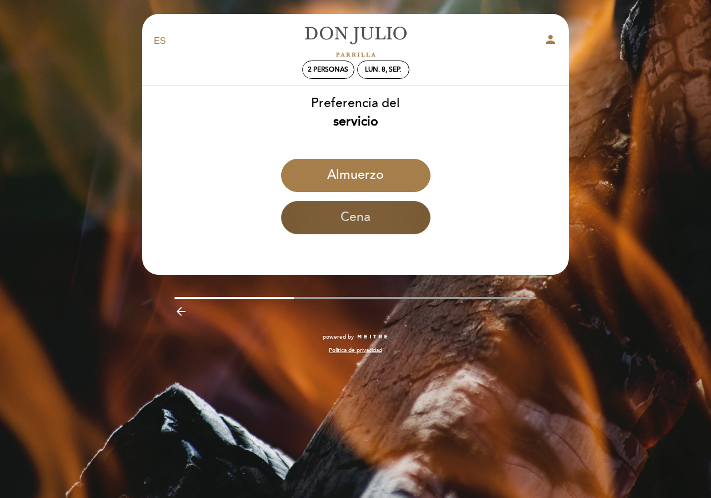
click at [388, 212] on button "Cena" at bounding box center [355, 217] width 149 height 33
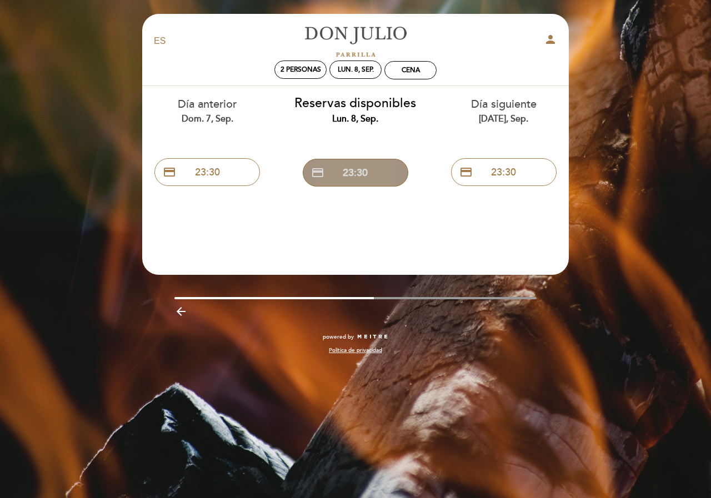
click at [361, 177] on button "credit_card 23:30" at bounding box center [356, 173] width 106 height 28
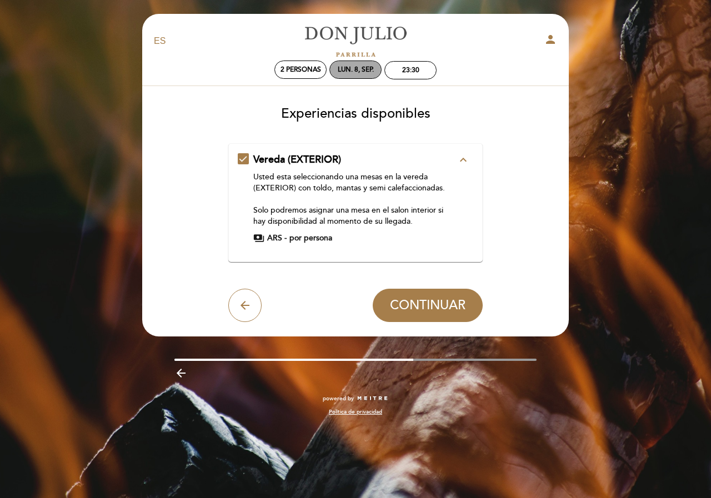
click at [340, 69] on div "lun. 8, sep." at bounding box center [356, 70] width 36 height 8
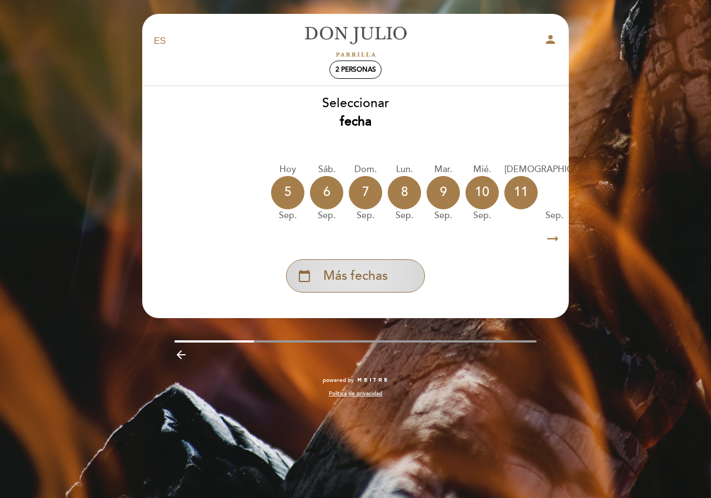
click at [406, 275] on div "calendar_today Más fechas" at bounding box center [355, 275] width 139 height 33
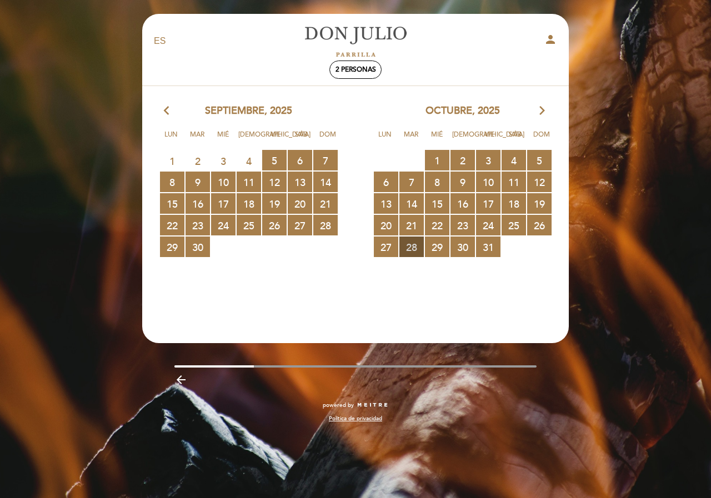
click at [415, 248] on span "28 RESERVAS DISPONIBLES" at bounding box center [411, 247] width 24 height 21
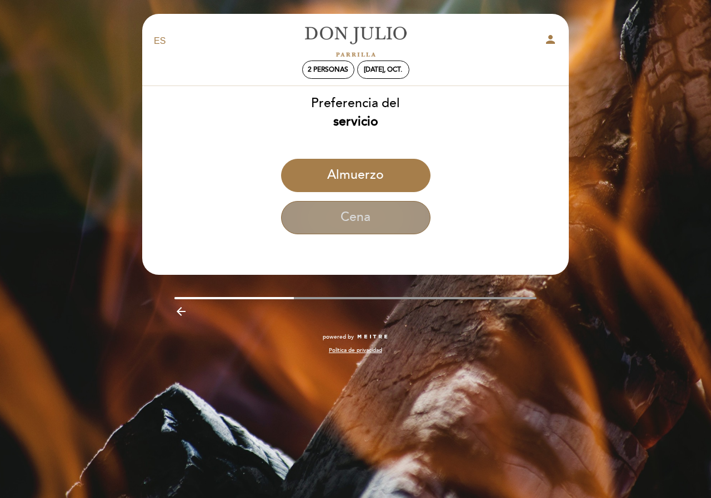
click at [403, 228] on button "Cena" at bounding box center [355, 217] width 149 height 33
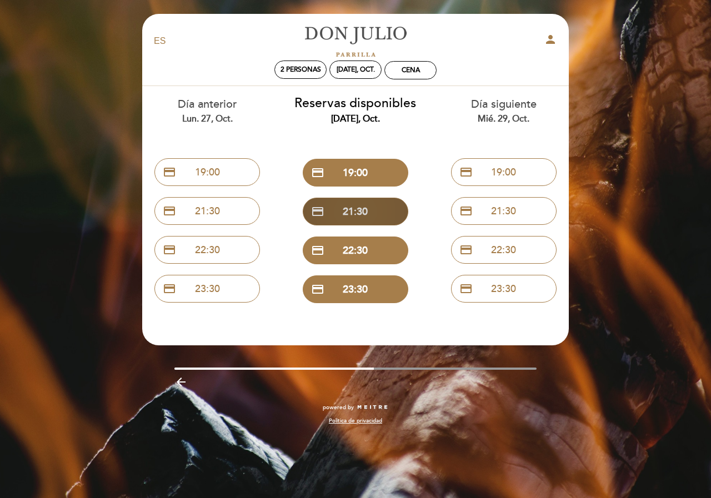
click at [363, 206] on button "credit_card 21:30" at bounding box center [356, 212] width 106 height 28
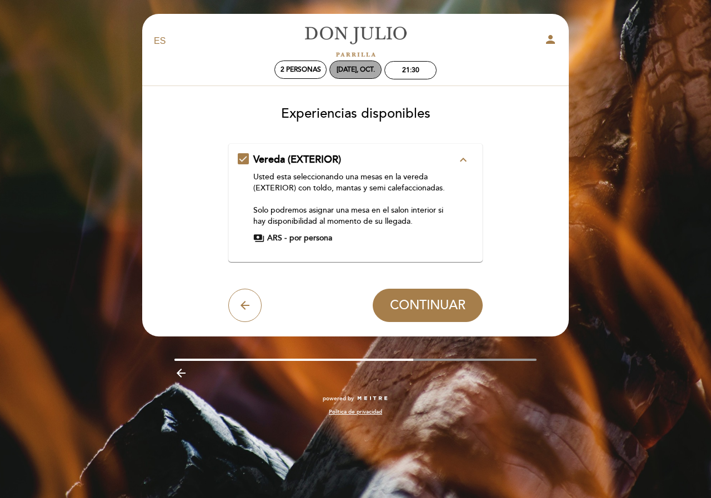
click at [365, 74] on div "mar. 28, oct." at bounding box center [355, 70] width 52 height 18
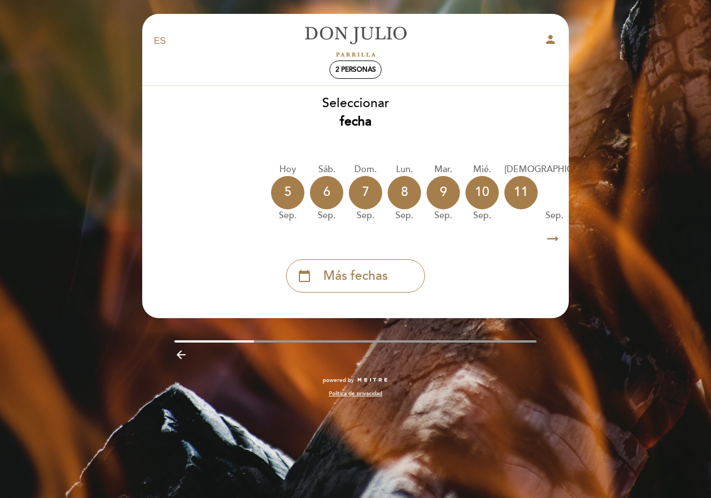
click at [548, 240] on icon "arrow_right_alt" at bounding box center [553, 239] width 17 height 24
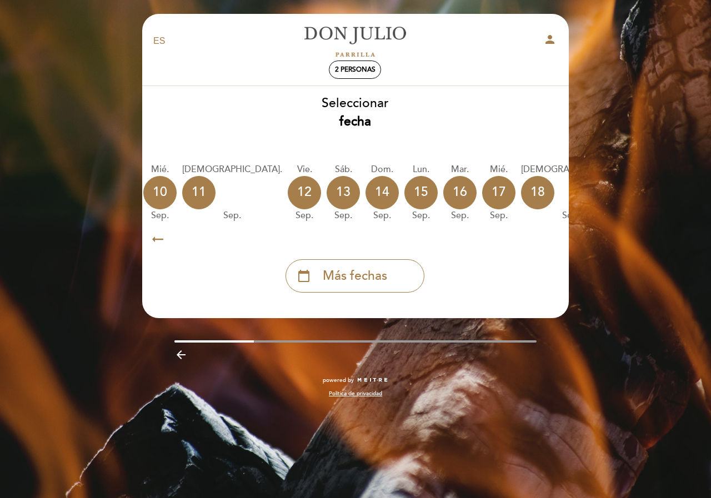
scroll to position [0, 324]
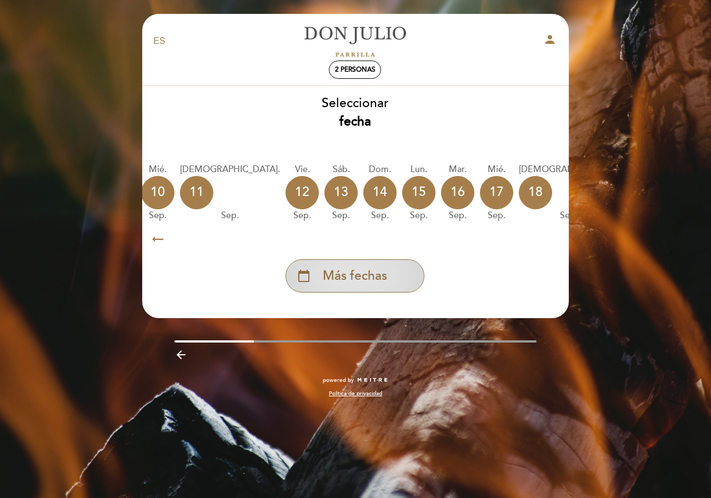
click at [371, 282] on span "Más fechas" at bounding box center [355, 276] width 64 height 18
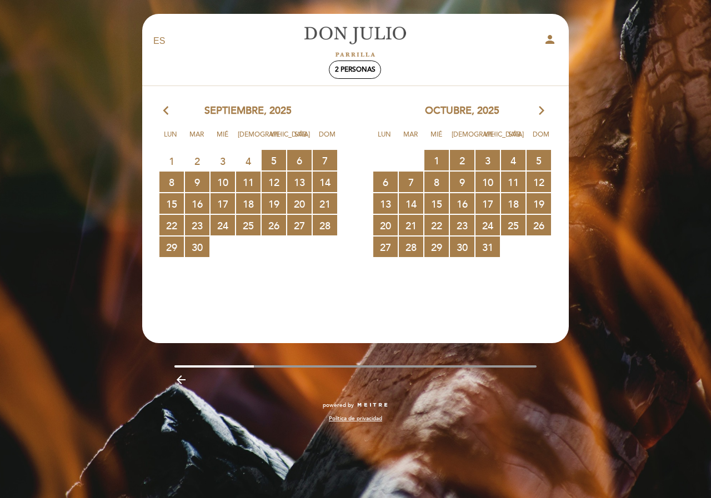
click at [545, 109] on icon "arrow_forward_ios" at bounding box center [542, 111] width 10 height 14
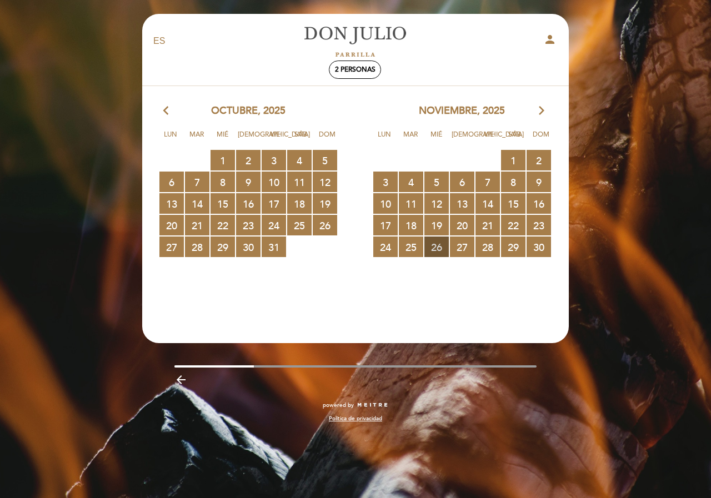
click at [443, 243] on span "26 RESERVAS DISPONIBLES" at bounding box center [437, 247] width 24 height 21
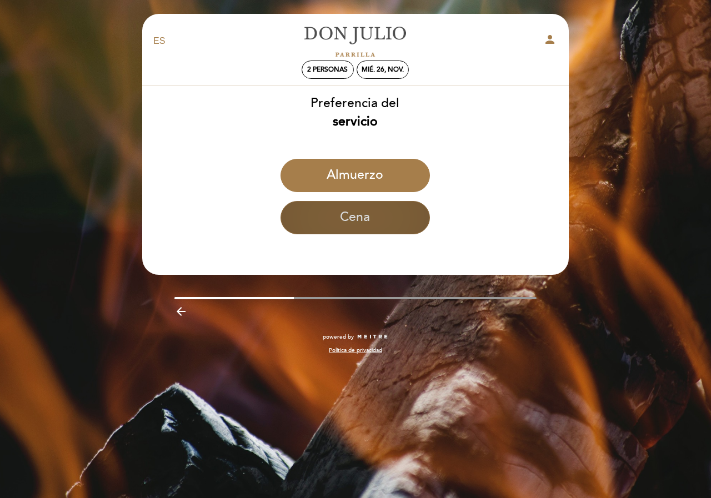
click at [380, 198] on div "Almuerzo" at bounding box center [355, 180] width 428 height 42
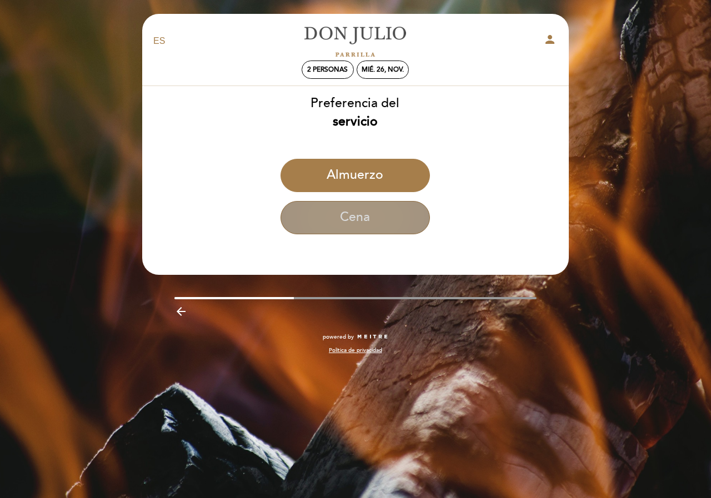
click at [377, 211] on button "Cena" at bounding box center [355, 217] width 149 height 33
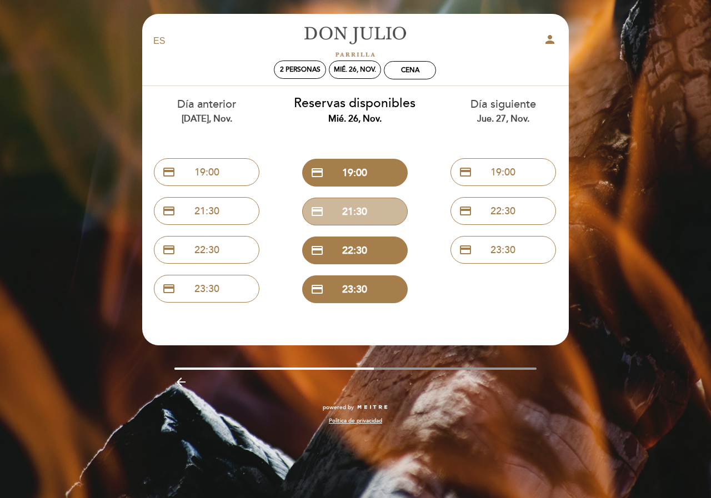
click at [377, 211] on button "credit_card 21:30" at bounding box center [355, 212] width 106 height 28
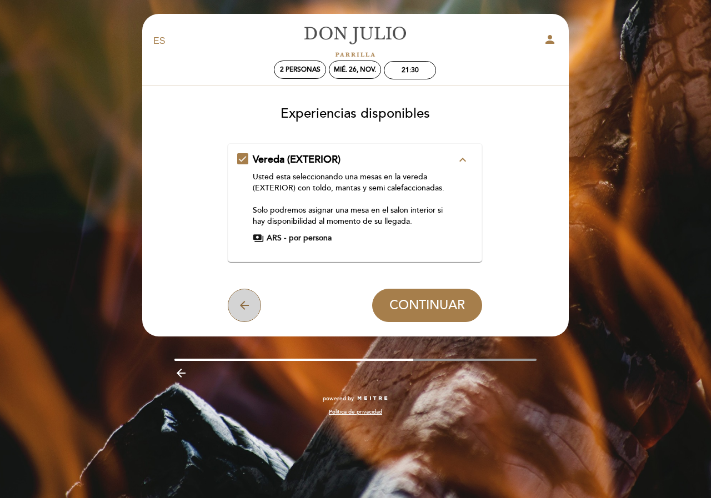
click at [243, 303] on icon "arrow_back" at bounding box center [244, 305] width 13 height 13
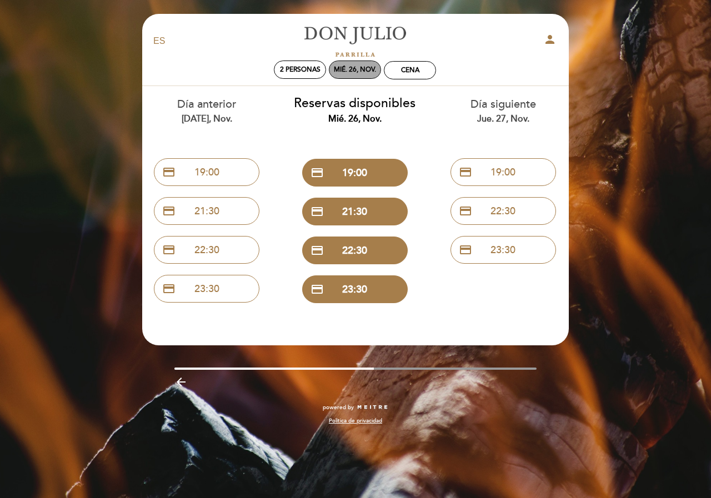
click at [358, 69] on div "mié. 26, nov." at bounding box center [355, 70] width 42 height 8
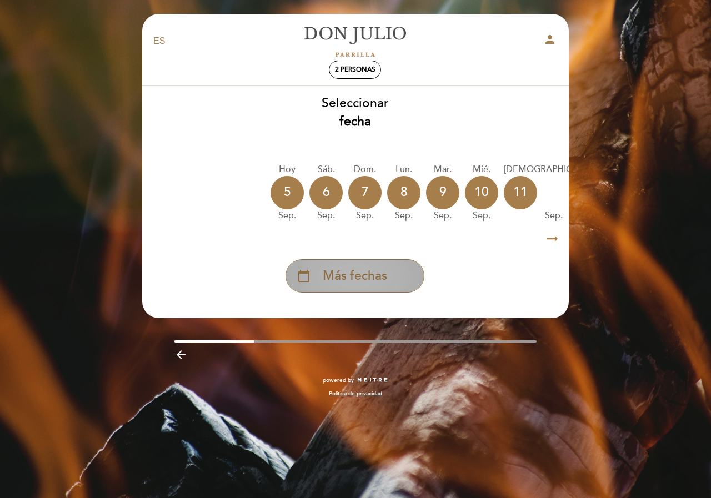
click at [347, 285] on span "Más fechas" at bounding box center [355, 276] width 64 height 18
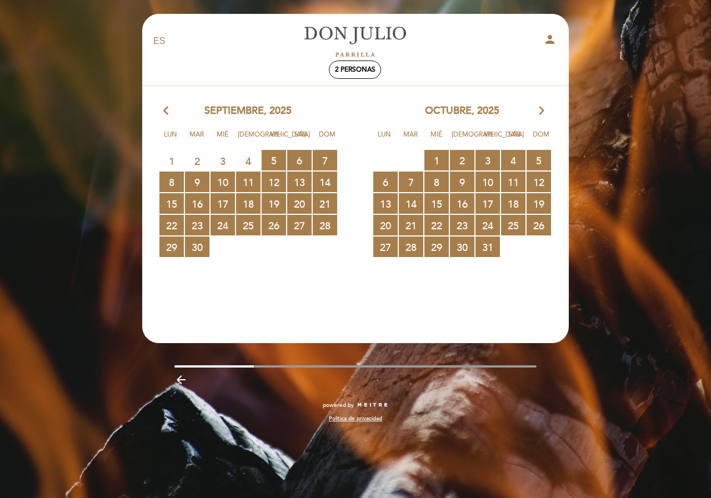
click at [541, 111] on icon "arrow_forward_ios" at bounding box center [542, 111] width 10 height 14
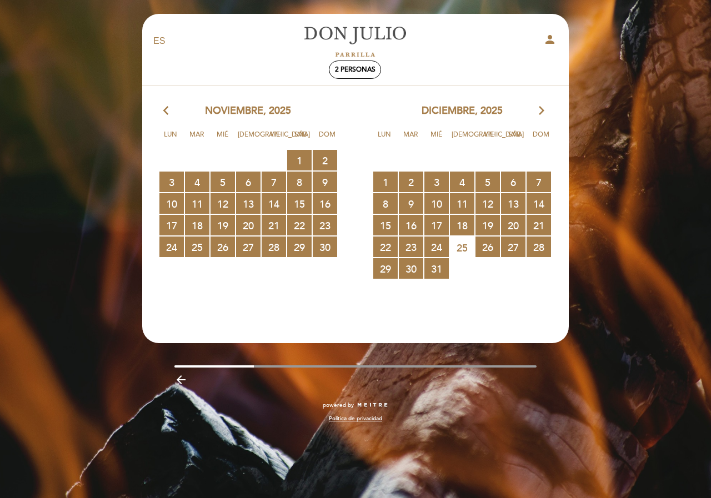
click at [543, 113] on icon "arrow_forward_ios" at bounding box center [542, 111] width 10 height 14
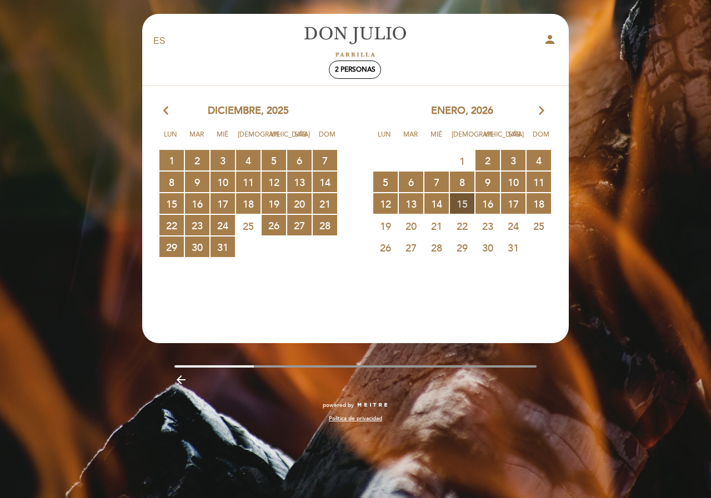
click at [455, 203] on span "15 RESERVAS DISPONIBLES" at bounding box center [462, 203] width 24 height 21
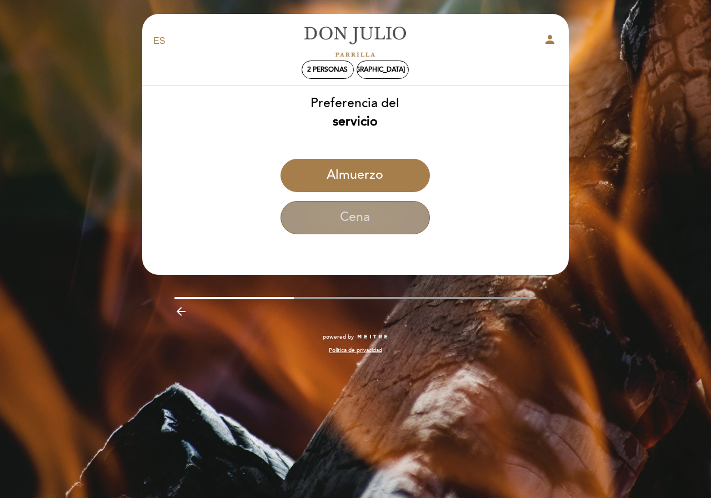
click at [368, 214] on button "Cena" at bounding box center [355, 217] width 149 height 33
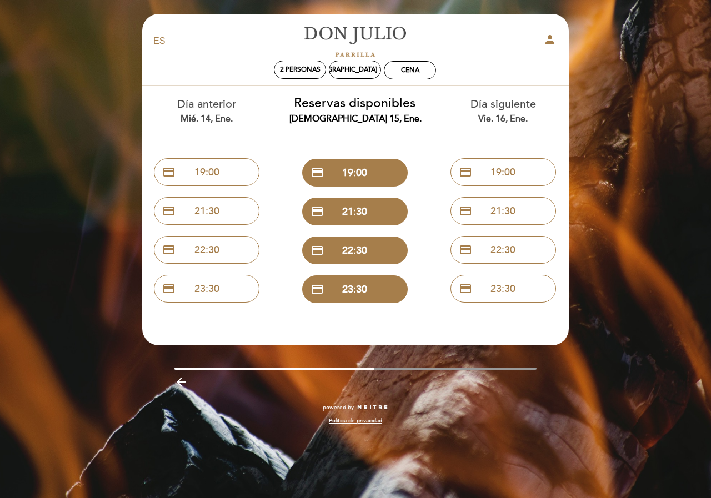
click at [368, 214] on button "credit_card 21:30" at bounding box center [355, 212] width 106 height 28
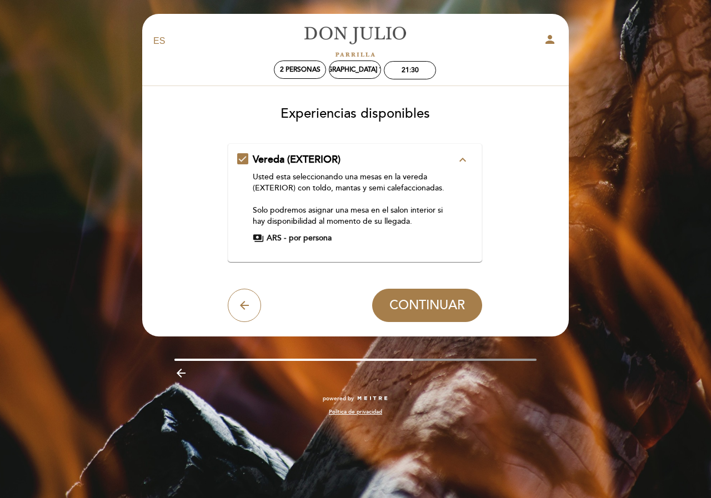
click at [465, 163] on icon "expand_less" at bounding box center [462, 159] width 13 height 13
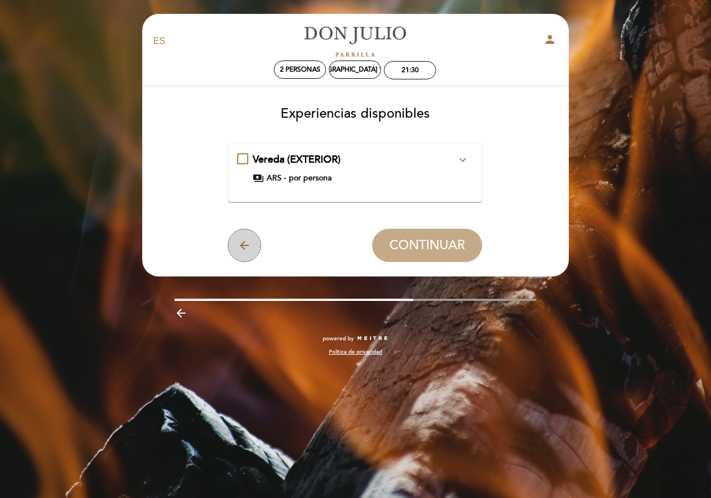
click at [261, 244] on button "arrow_back" at bounding box center [244, 245] width 33 height 33
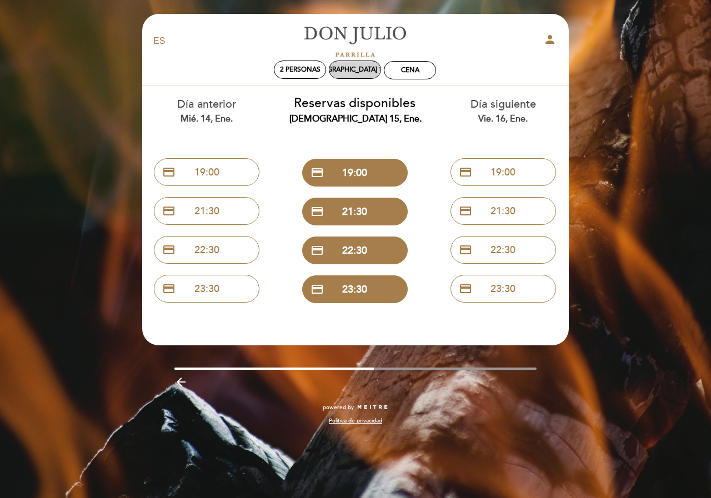
click at [352, 67] on div "jue. 15, ene." at bounding box center [355, 70] width 100 height 8
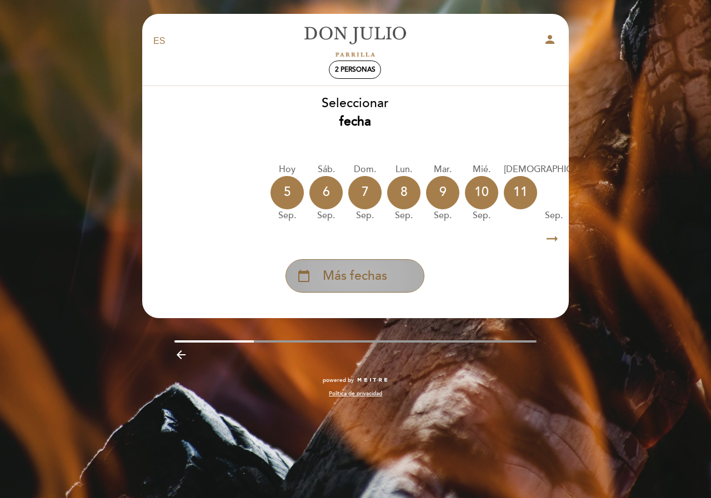
click at [369, 274] on span "Más fechas" at bounding box center [355, 276] width 64 height 18
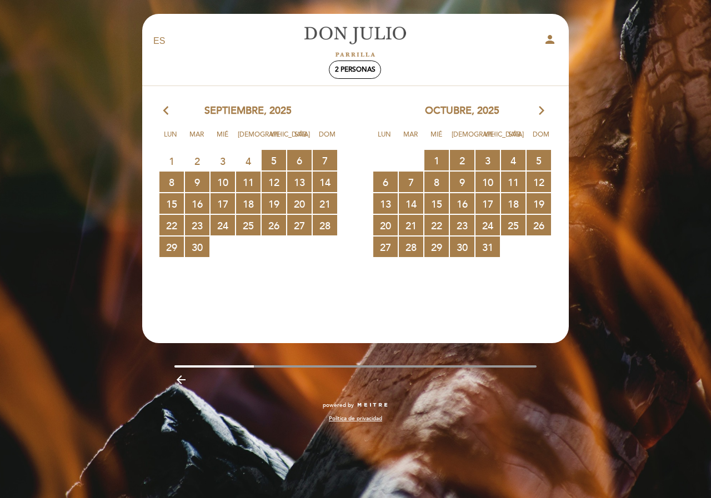
click at [542, 110] on icon "arrow_forward_ios" at bounding box center [542, 111] width 10 height 14
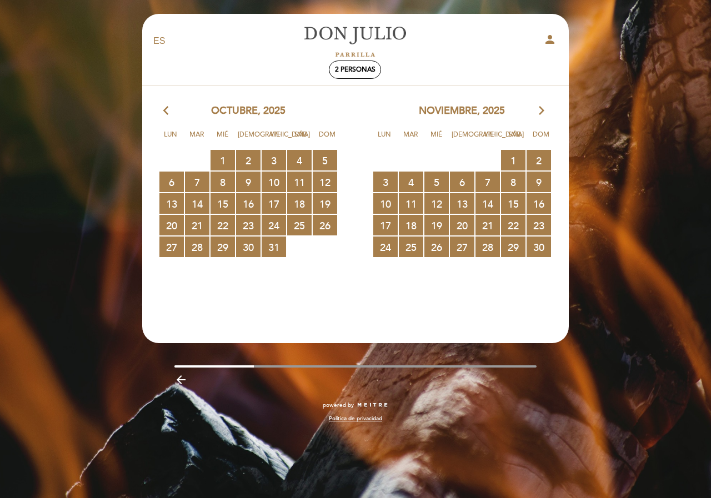
click at [542, 110] on icon "arrow_forward_ios" at bounding box center [542, 111] width 10 height 14
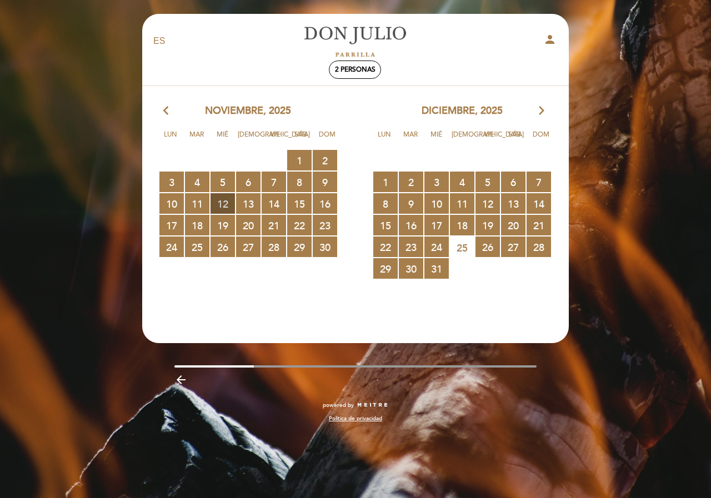
click at [226, 201] on span "12 RESERVAS DISPONIBLES" at bounding box center [223, 203] width 24 height 21
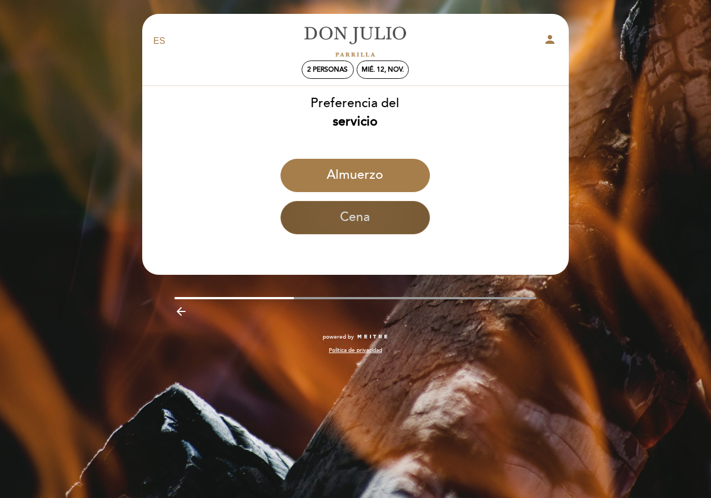
click at [383, 216] on button "Cena" at bounding box center [355, 217] width 149 height 33
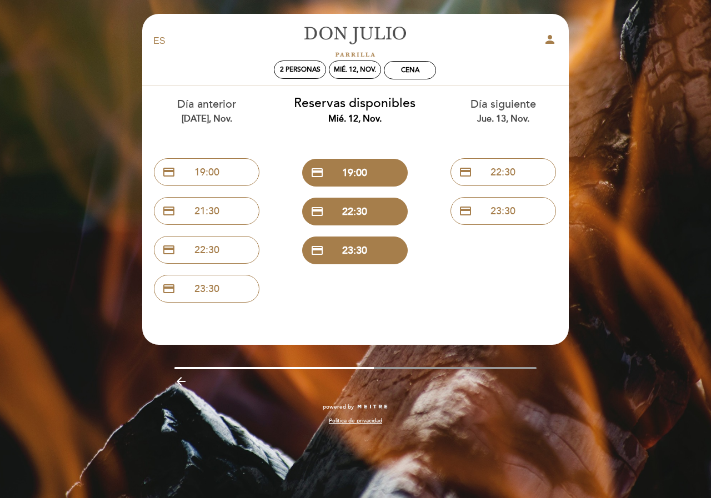
click at [383, 216] on button "credit_card 22:30" at bounding box center [355, 212] width 106 height 28
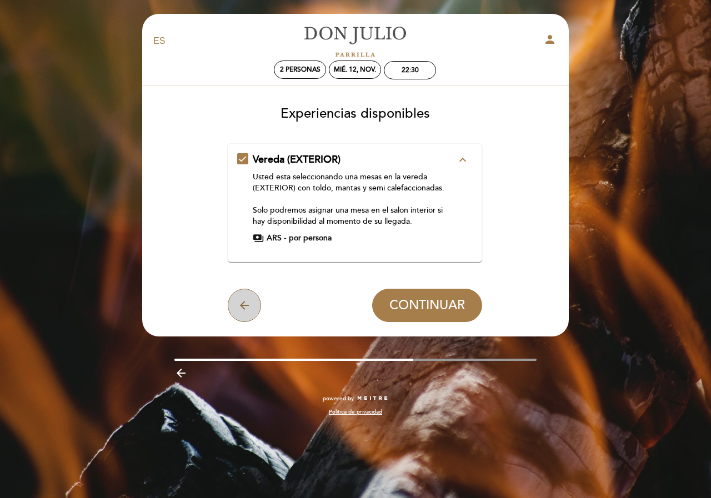
click at [234, 293] on button "arrow_back" at bounding box center [244, 305] width 33 height 33
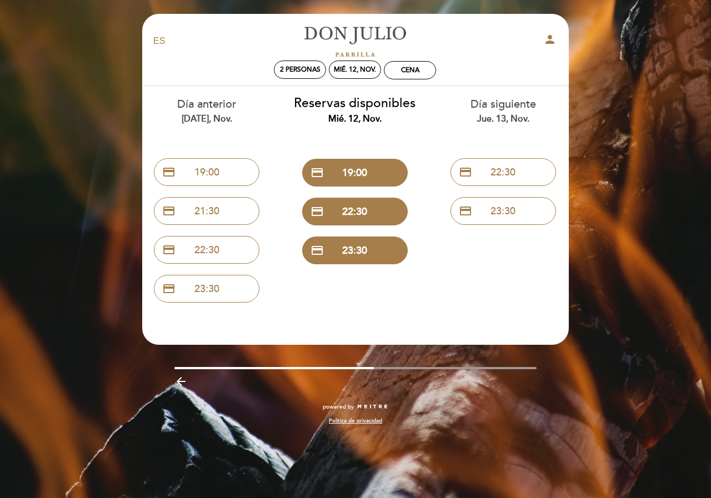
click at [182, 382] on icon "arrow_backward" at bounding box center [180, 381] width 13 height 13
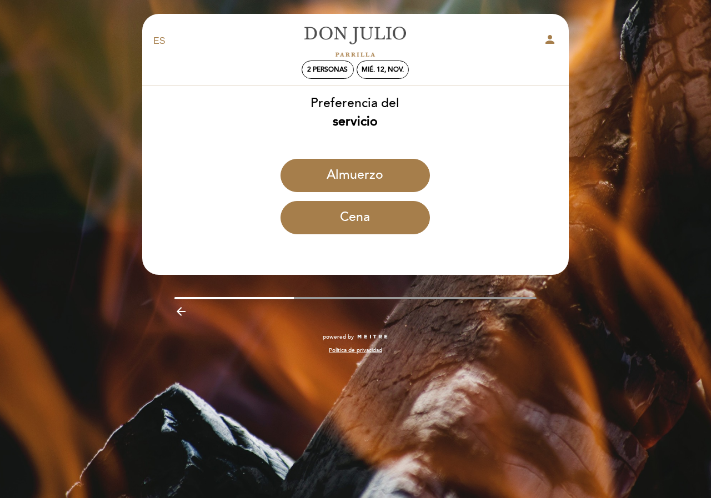
click at [184, 306] on icon "arrow_backward" at bounding box center [180, 311] width 13 height 13
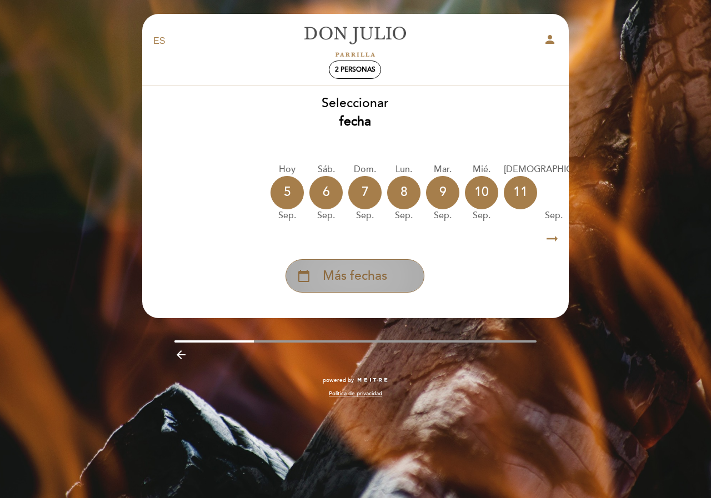
click at [392, 283] on div "calendar_today Más fechas" at bounding box center [355, 275] width 139 height 33
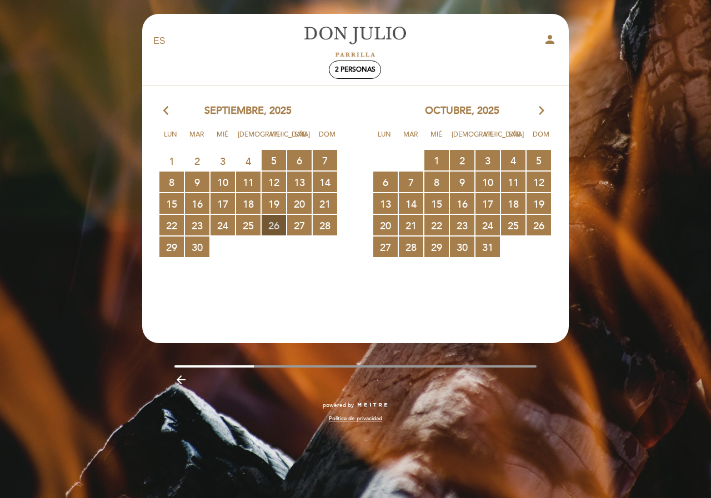
click at [283, 225] on span "26 RESERVAS DISPONIBLES" at bounding box center [274, 225] width 24 height 21
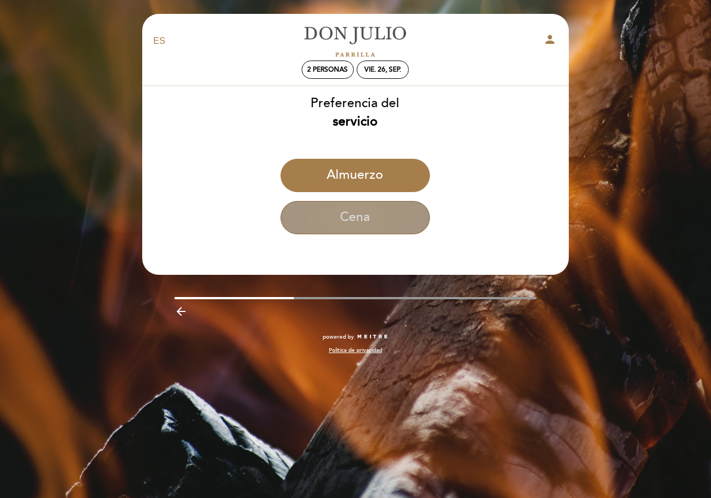
click at [322, 225] on button "Cena" at bounding box center [355, 217] width 149 height 33
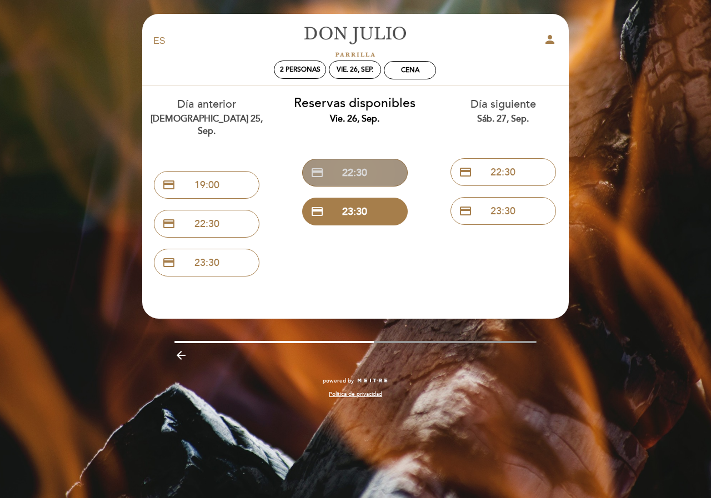
click at [350, 167] on button "credit_card 22:30" at bounding box center [355, 173] width 106 height 28
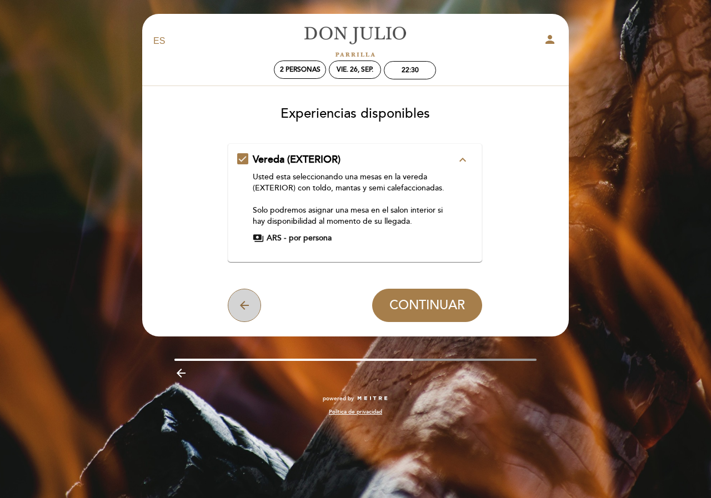
click at [240, 309] on icon "arrow_back" at bounding box center [244, 305] width 13 height 13
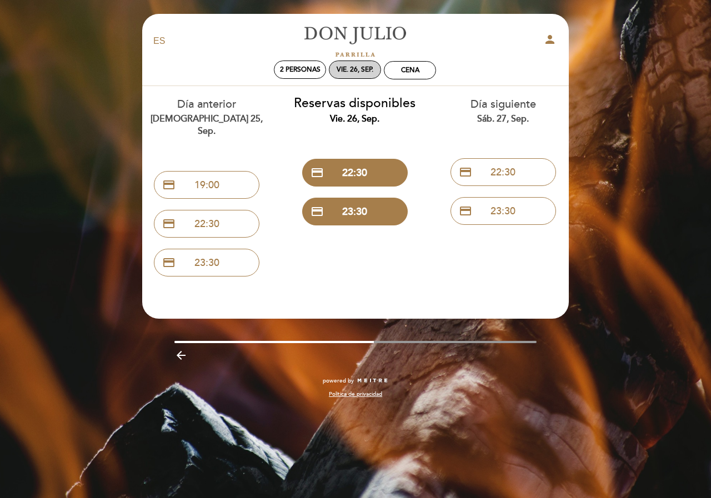
click at [373, 70] on div "vie. 26, sep." at bounding box center [355, 70] width 37 height 8
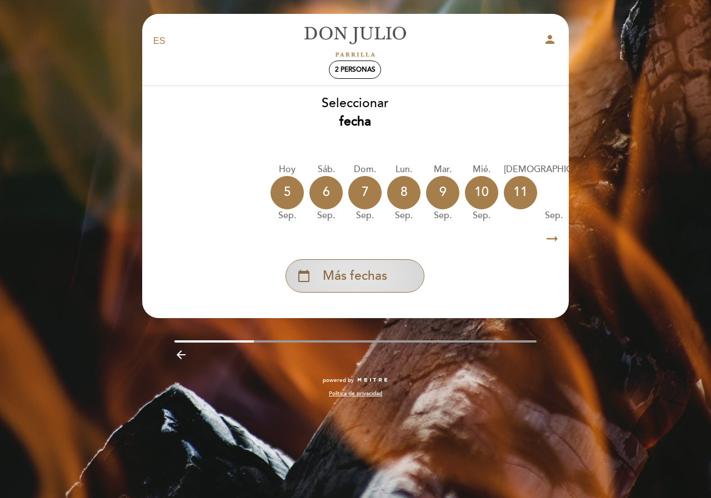
click at [348, 293] on div "calendar_today Más fechas" at bounding box center [355, 275] width 139 height 33
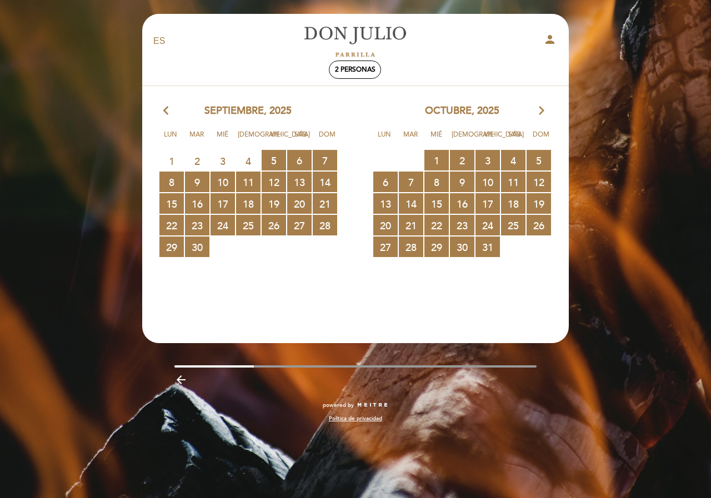
click at [542, 112] on icon "arrow_forward_ios" at bounding box center [542, 111] width 10 height 14
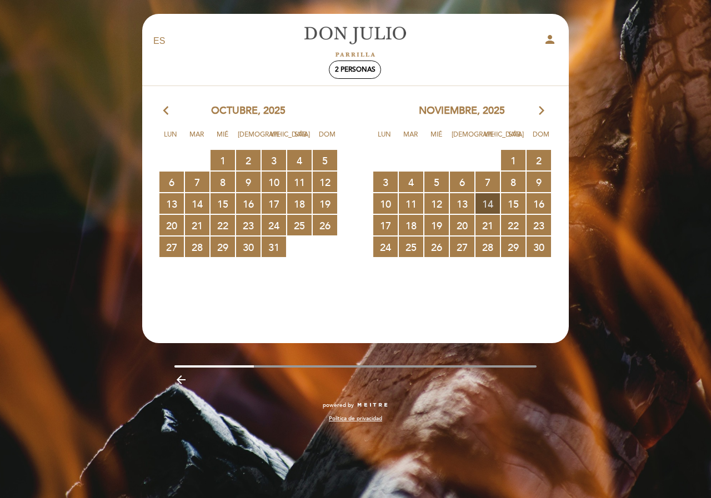
click at [487, 207] on span "14 RESERVAS DISPONIBLES" at bounding box center [488, 203] width 24 height 21
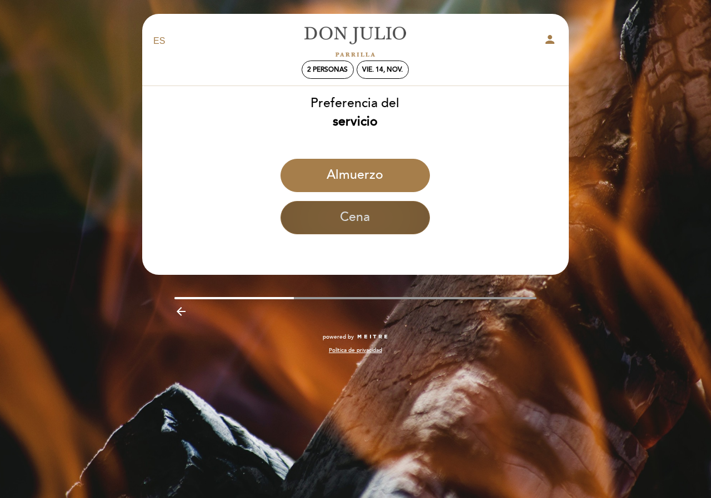
click at [365, 216] on button "Cena" at bounding box center [355, 217] width 149 height 33
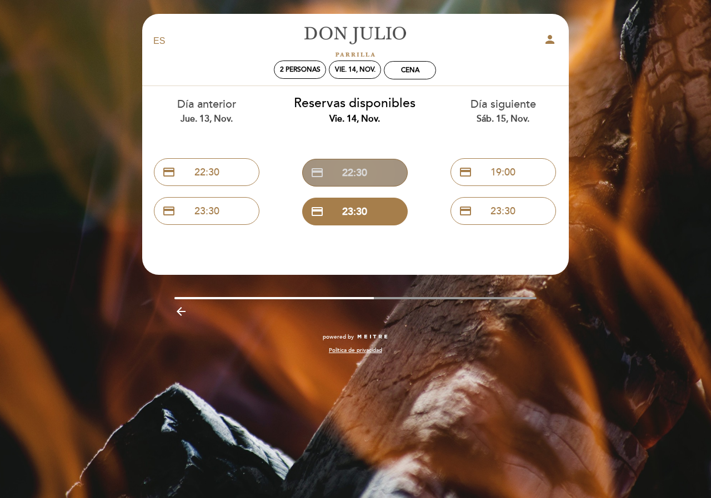
click at [375, 172] on button "credit_card 22:30" at bounding box center [355, 173] width 106 height 28
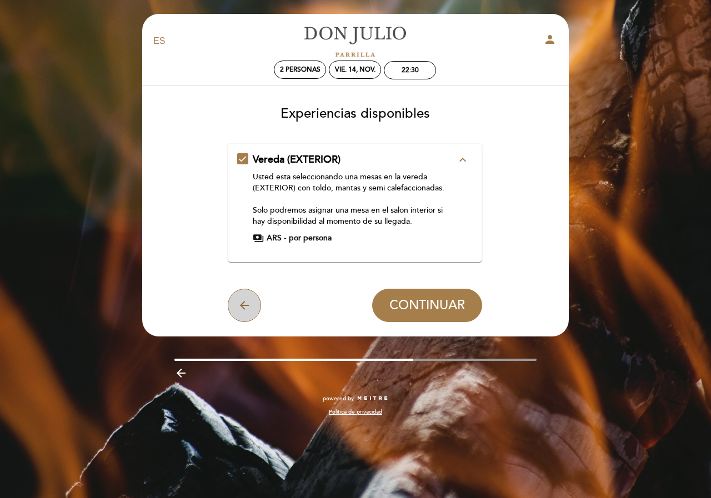
click at [255, 309] on button "arrow_back" at bounding box center [244, 305] width 33 height 33
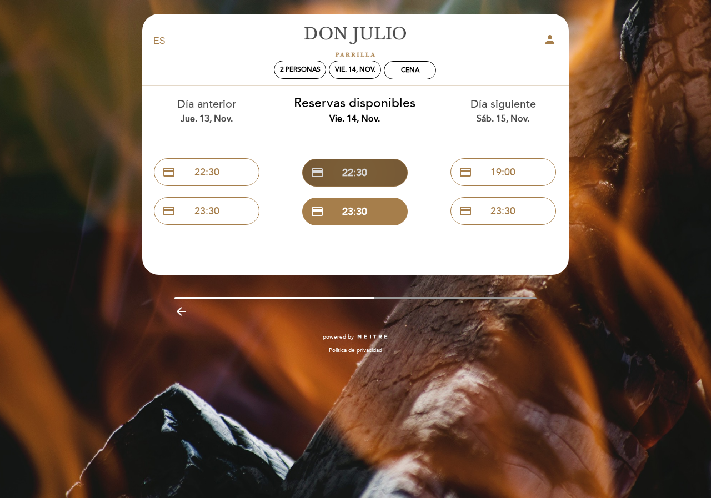
click at [324, 183] on button "credit_card 22:30" at bounding box center [355, 173] width 106 height 28
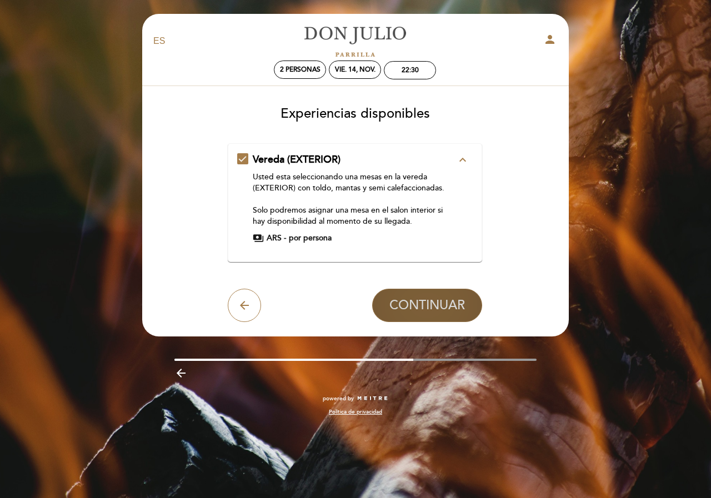
click at [430, 311] on span "CONTINUAR" at bounding box center [427, 306] width 76 height 16
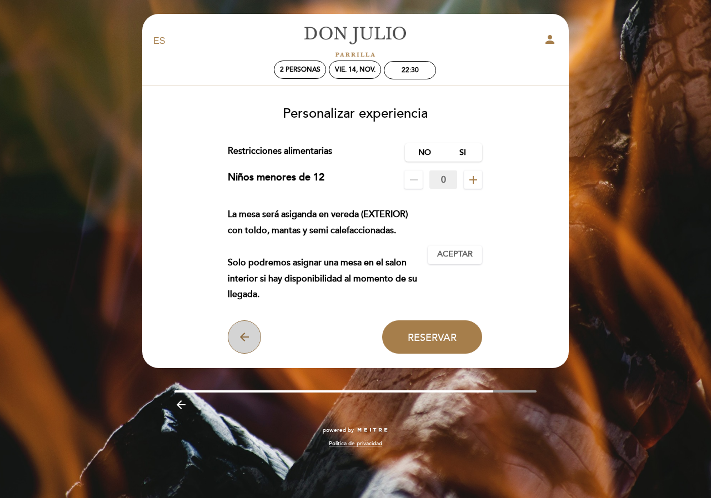
click at [242, 331] on icon "arrow_back" at bounding box center [244, 337] width 13 height 13
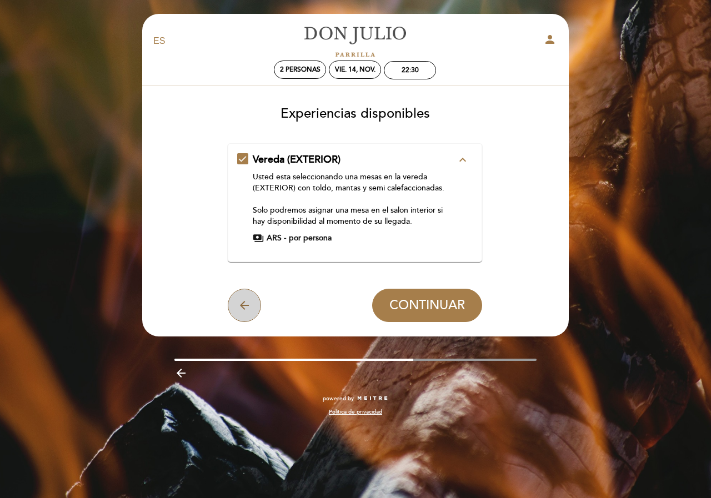
click at [232, 302] on button "arrow_back" at bounding box center [244, 305] width 33 height 33
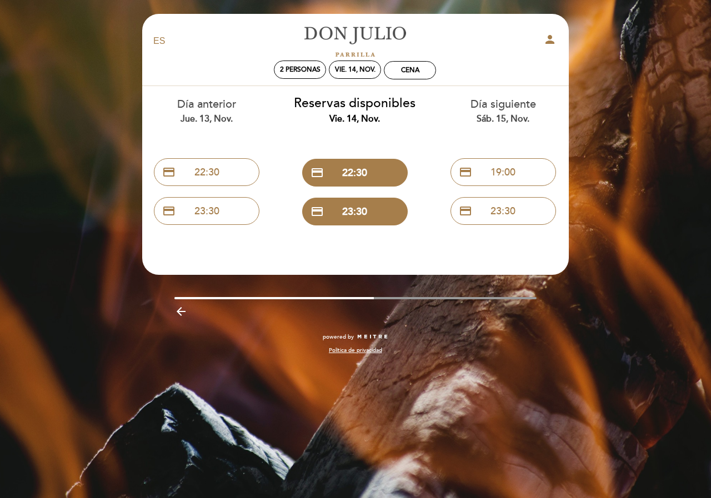
click at [182, 315] on icon "arrow_backward" at bounding box center [180, 311] width 13 height 13
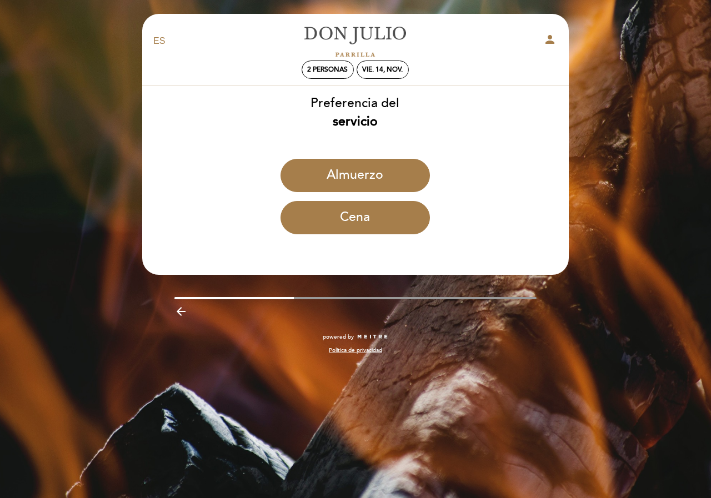
click at [183, 315] on icon "arrow_backward" at bounding box center [180, 311] width 13 height 13
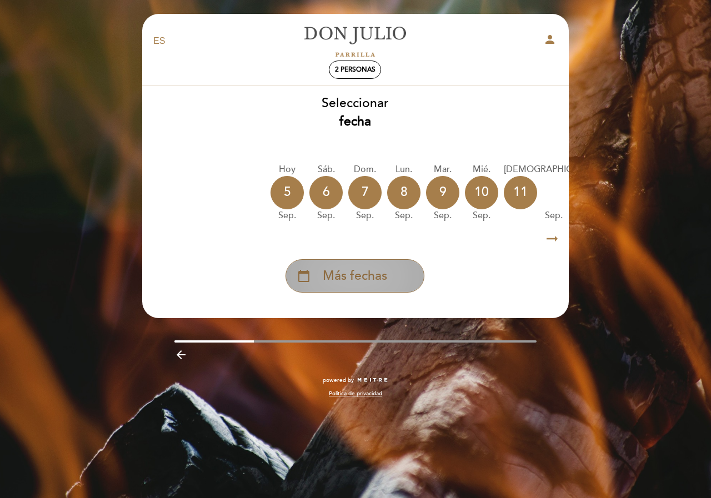
click at [335, 285] on span "Más fechas" at bounding box center [355, 276] width 64 height 18
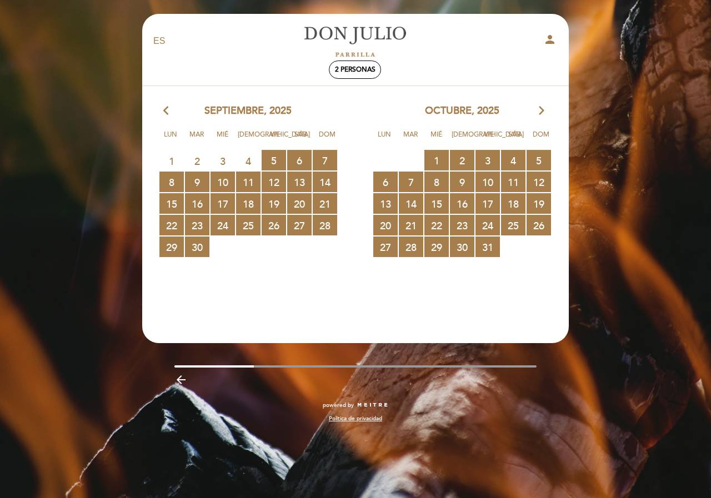
click at [543, 110] on icon "arrow_forward_ios" at bounding box center [542, 111] width 10 height 14
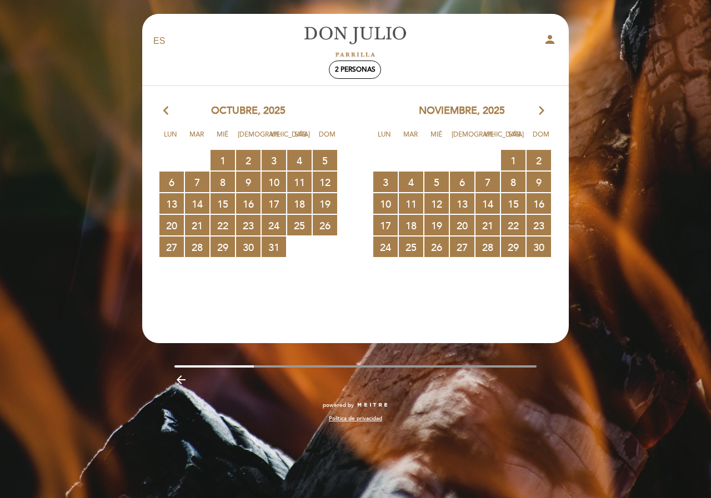
click at [543, 110] on icon "arrow_forward_ios" at bounding box center [542, 111] width 10 height 14
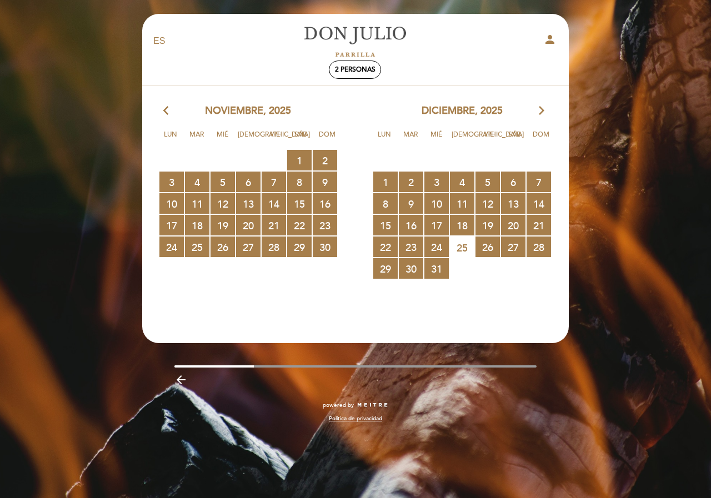
click at [543, 111] on icon "arrow_forward_ios" at bounding box center [542, 111] width 10 height 14
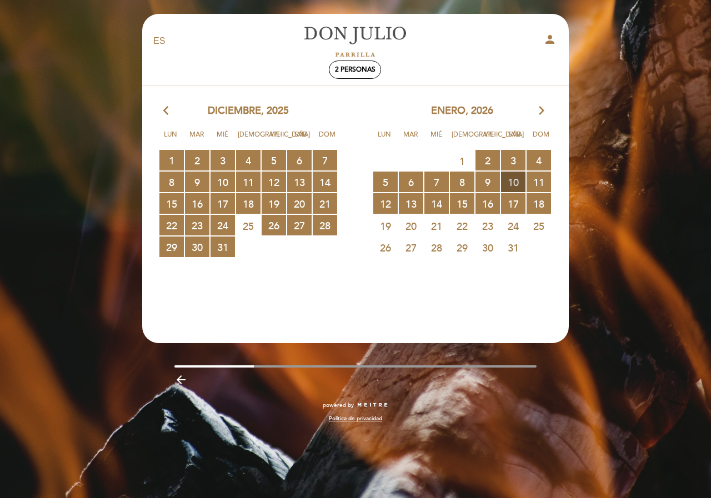
click at [512, 183] on span "10 RESERVAS DISPONIBLES" at bounding box center [513, 182] width 24 height 21
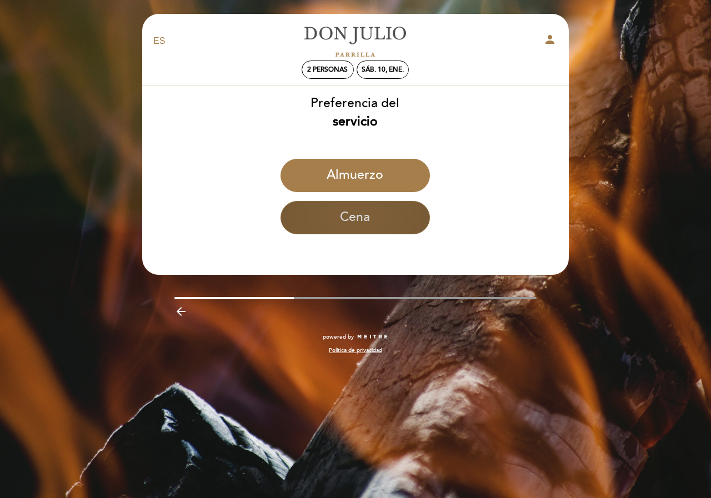
click at [383, 215] on button "Cena" at bounding box center [355, 217] width 149 height 33
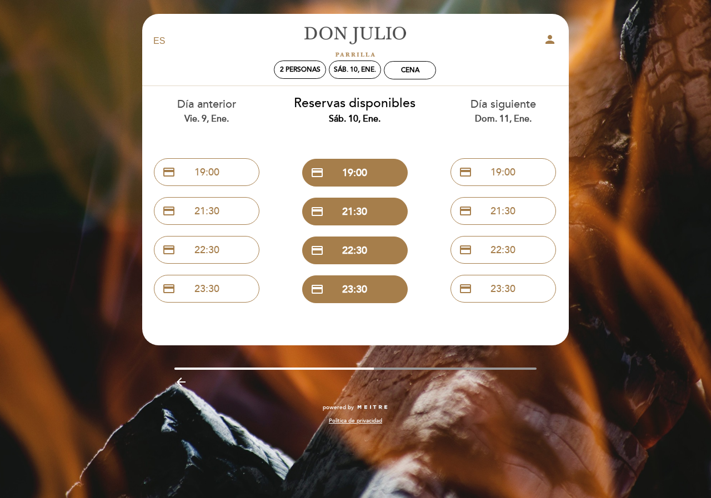
click at [377, 226] on div "credit_card 21:30" at bounding box center [355, 211] width 132 height 39
click at [377, 221] on button "credit_card 21:30" at bounding box center [355, 212] width 106 height 28
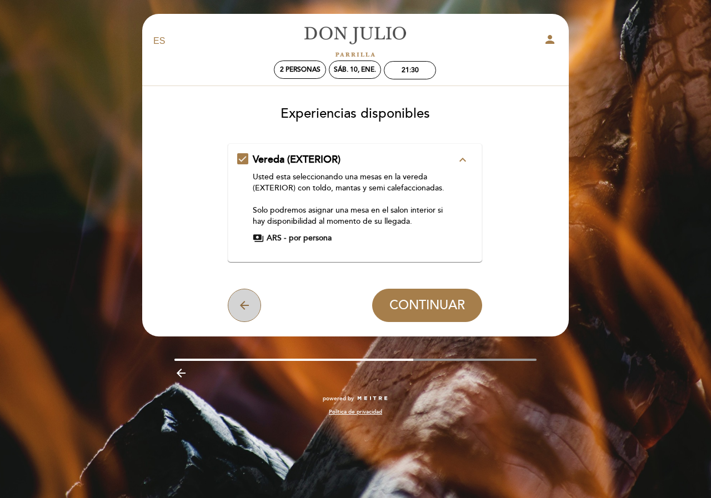
click at [245, 302] on icon "arrow_back" at bounding box center [244, 305] width 13 height 13
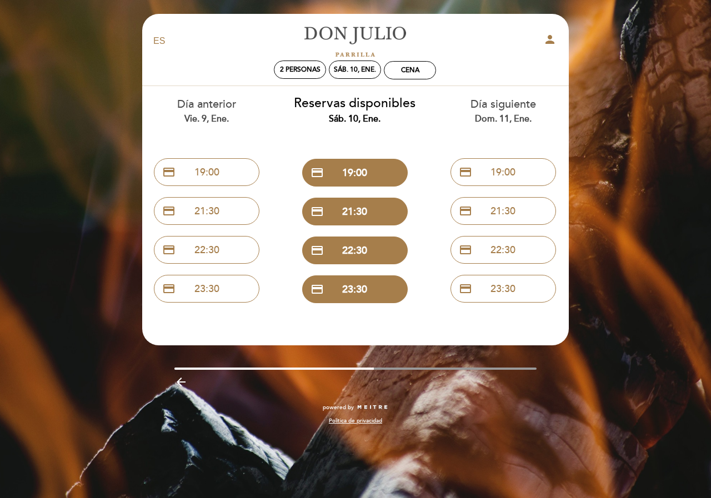
click at [177, 378] on icon "arrow_backward" at bounding box center [180, 382] width 13 height 13
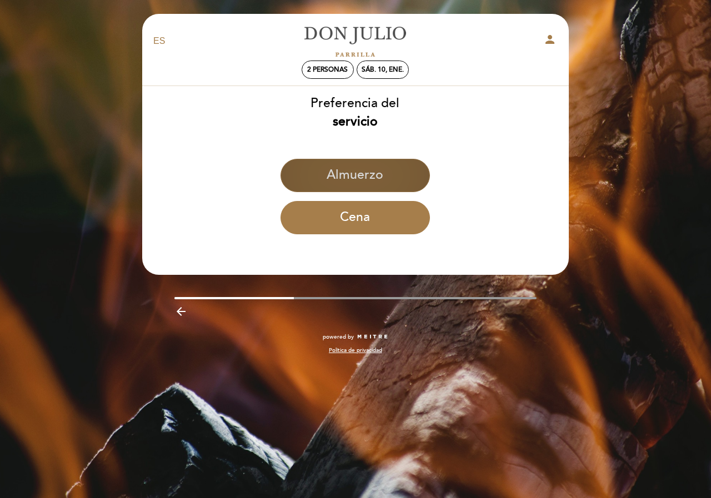
click at [357, 181] on button "Almuerzo" at bounding box center [355, 175] width 149 height 33
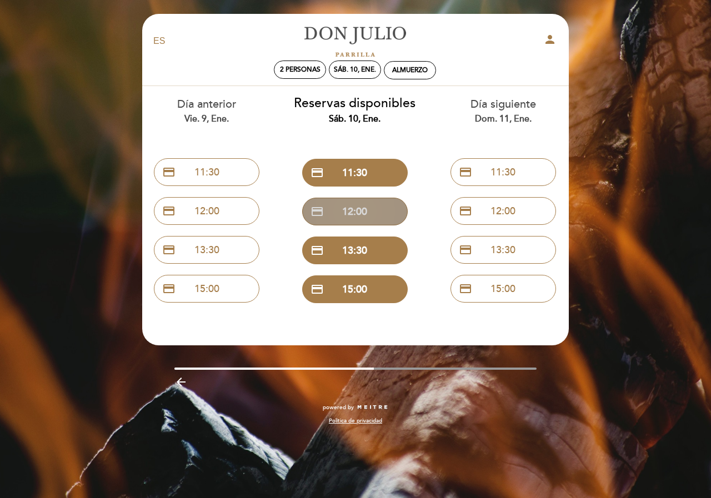
click at [368, 219] on button "credit_card 12:00" at bounding box center [355, 212] width 106 height 28
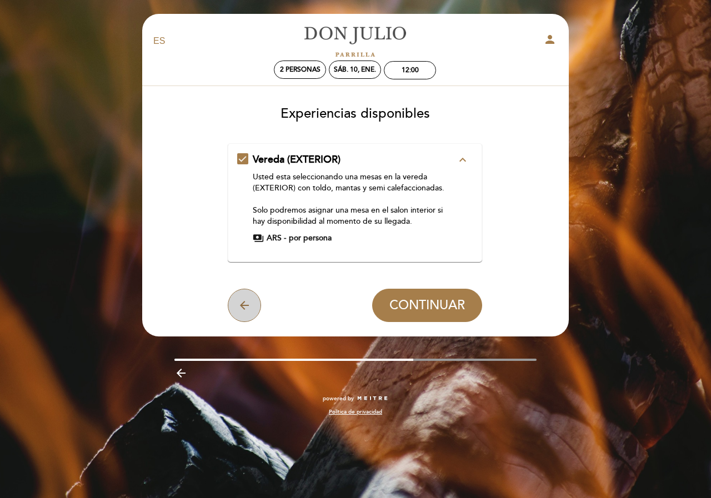
click at [254, 298] on button "arrow_back" at bounding box center [244, 305] width 33 height 33
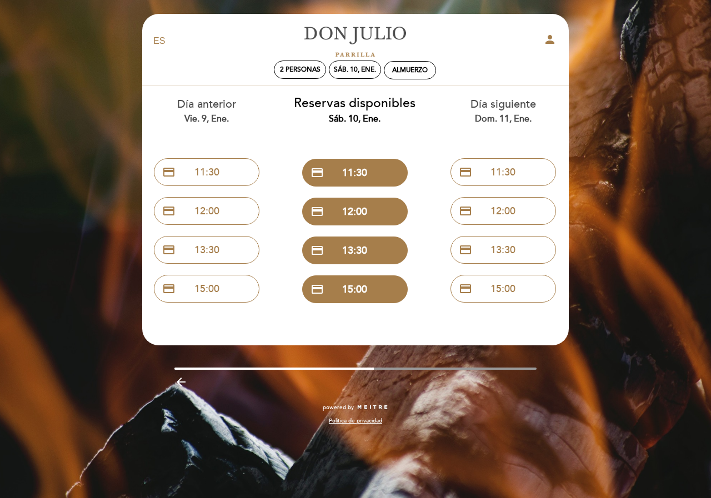
click at [182, 382] on icon "arrow_backward" at bounding box center [180, 382] width 13 height 13
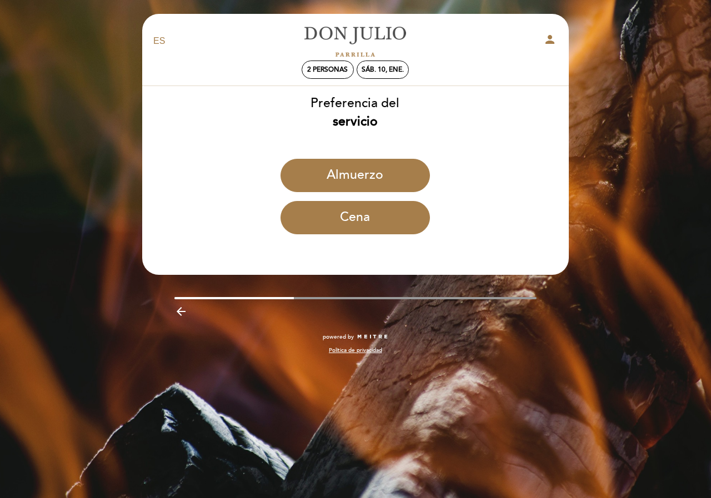
click at [184, 315] on icon "arrow_backward" at bounding box center [180, 311] width 13 height 13
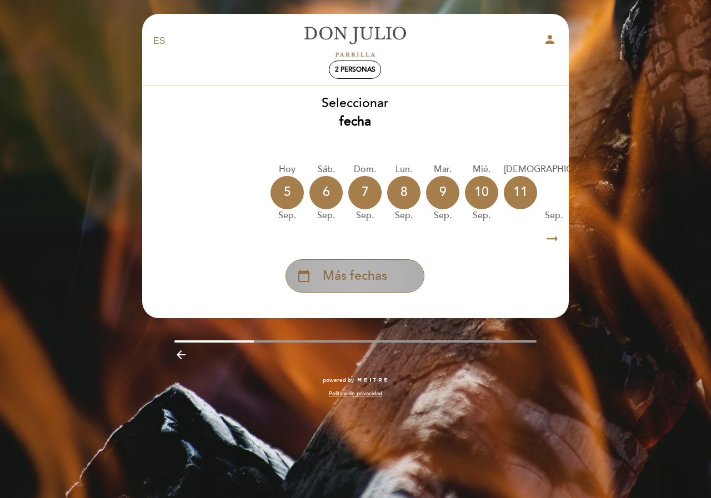
click at [388, 291] on div "calendar_today Más fechas" at bounding box center [355, 275] width 139 height 33
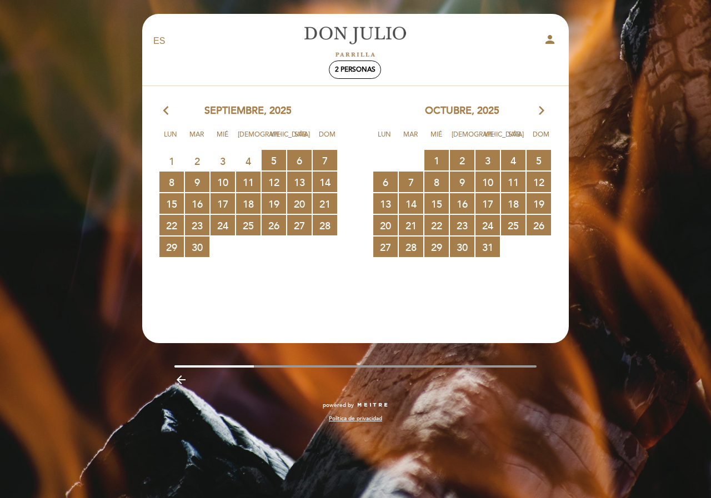
click at [541, 114] on icon "arrow_forward_ios" at bounding box center [542, 111] width 10 height 14
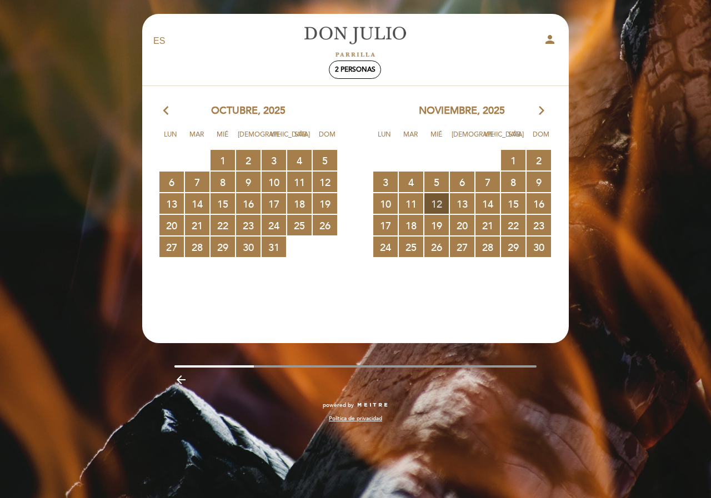
click at [445, 202] on span "12 RESERVAS DISPONIBLES" at bounding box center [437, 203] width 24 height 21
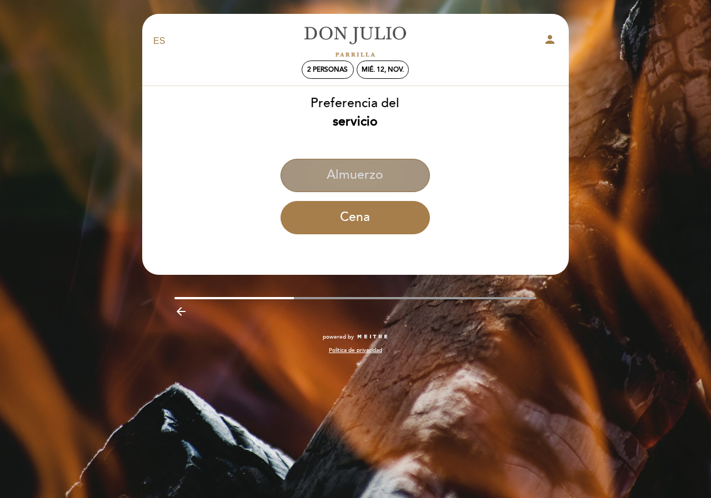
click at [374, 184] on button "Almuerzo" at bounding box center [355, 175] width 149 height 33
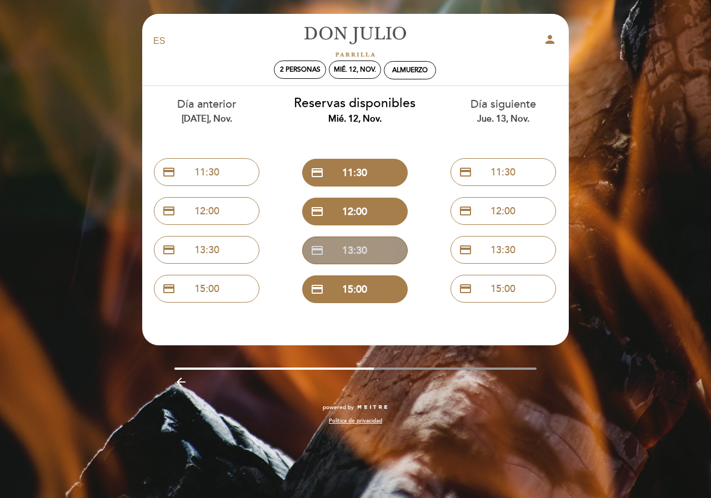
click at [376, 244] on button "credit_card 13:30" at bounding box center [355, 251] width 106 height 28
